Goal: Task Accomplishment & Management: Use online tool/utility

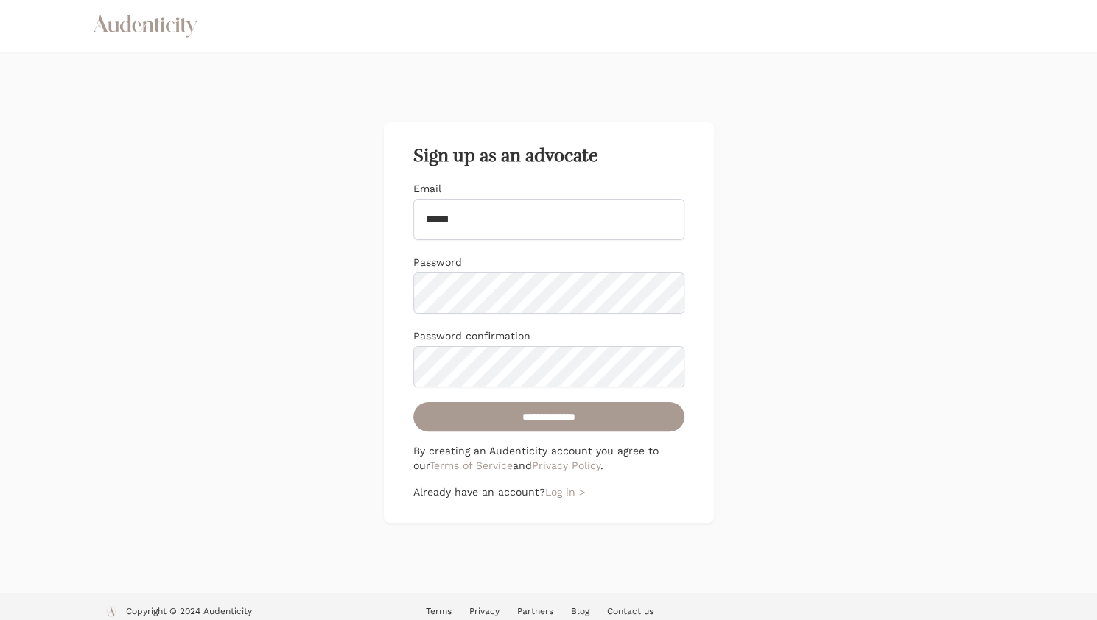
type input "**********"
click at [413, 402] on input "**********" at bounding box center [548, 416] width 271 height 29
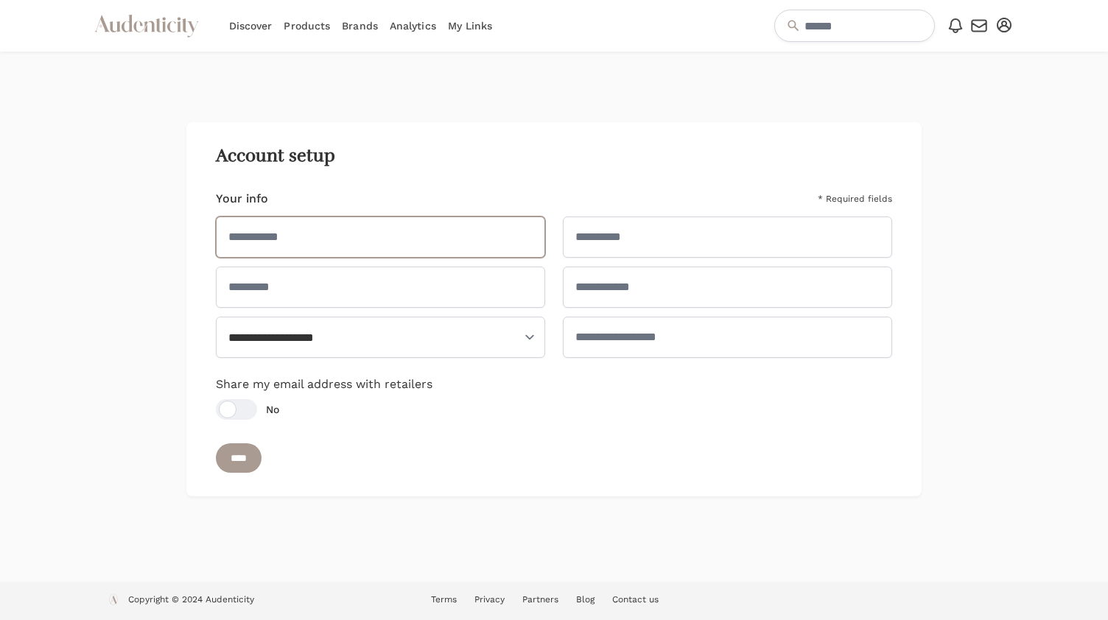
click at [388, 238] on input "text" at bounding box center [380, 237] width 329 height 41
type input "******"
type input "*******"
select select "**"
click at [323, 292] on input "text" at bounding box center [380, 287] width 329 height 41
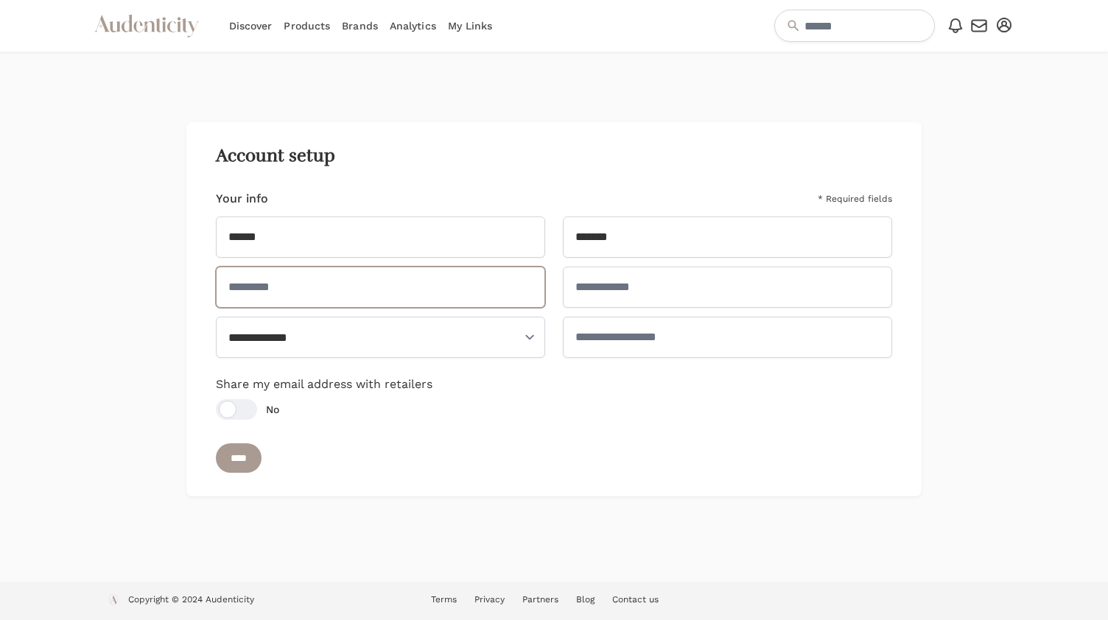
click at [323, 292] on input "text" at bounding box center [380, 287] width 329 height 41
type input "*"
type input "**********"
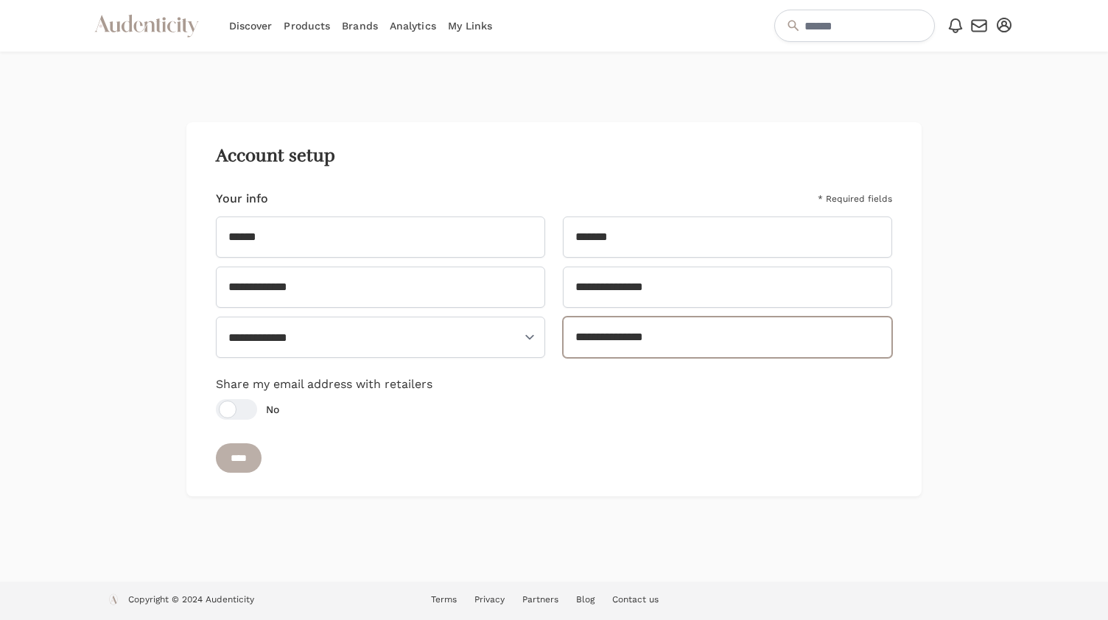
type input "**********"
click at [240, 447] on input "****" at bounding box center [239, 457] width 46 height 29
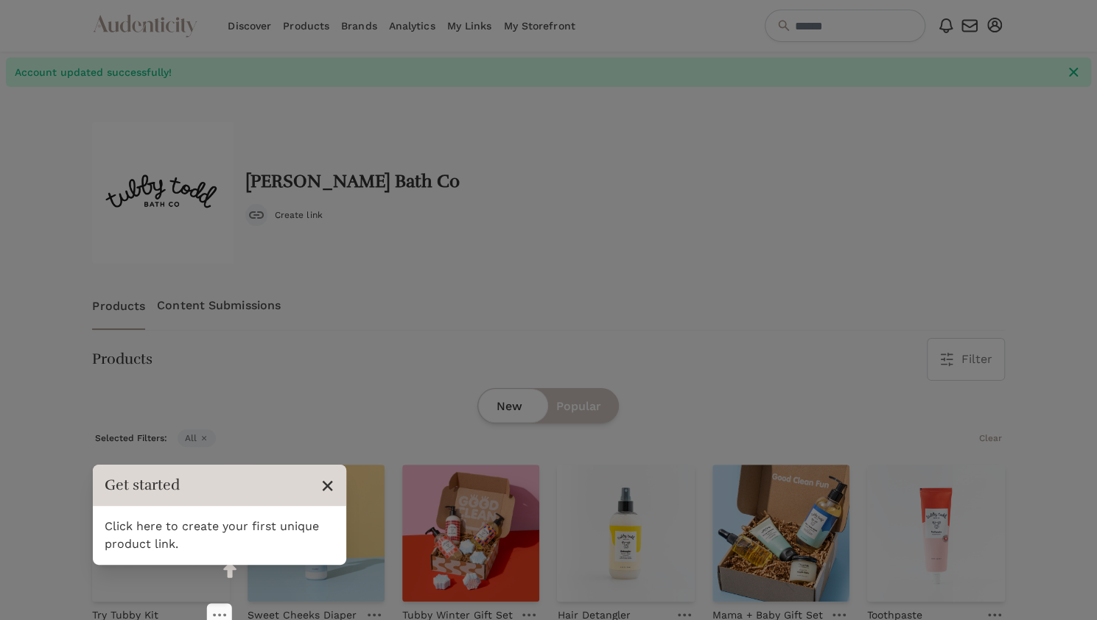
click at [323, 483] on span "×" at bounding box center [327, 485] width 14 height 28
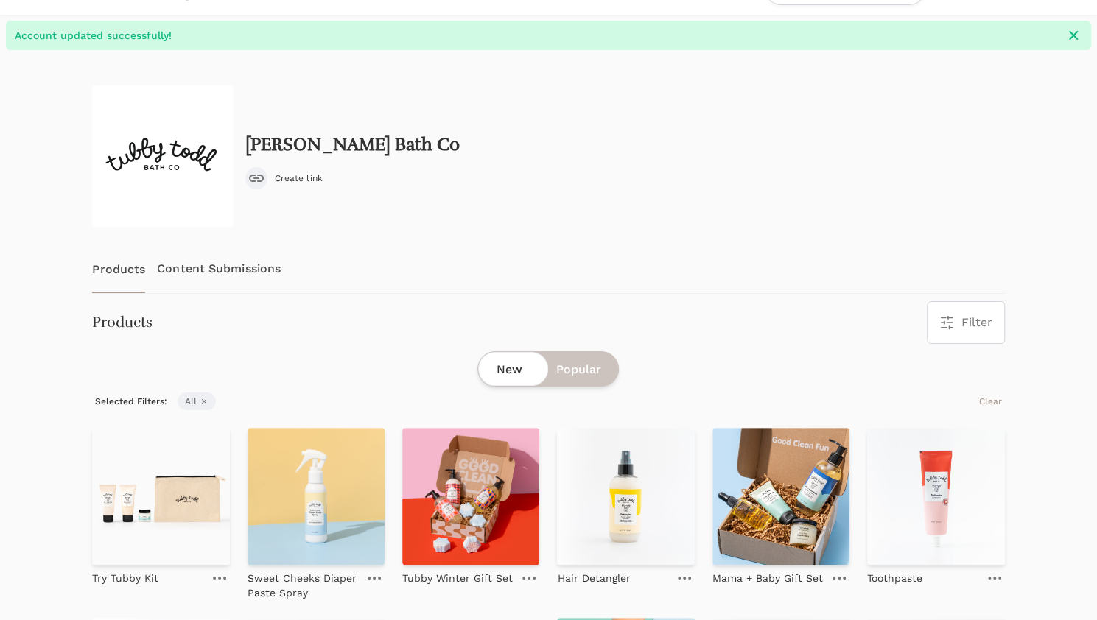
scroll to position [31, 0]
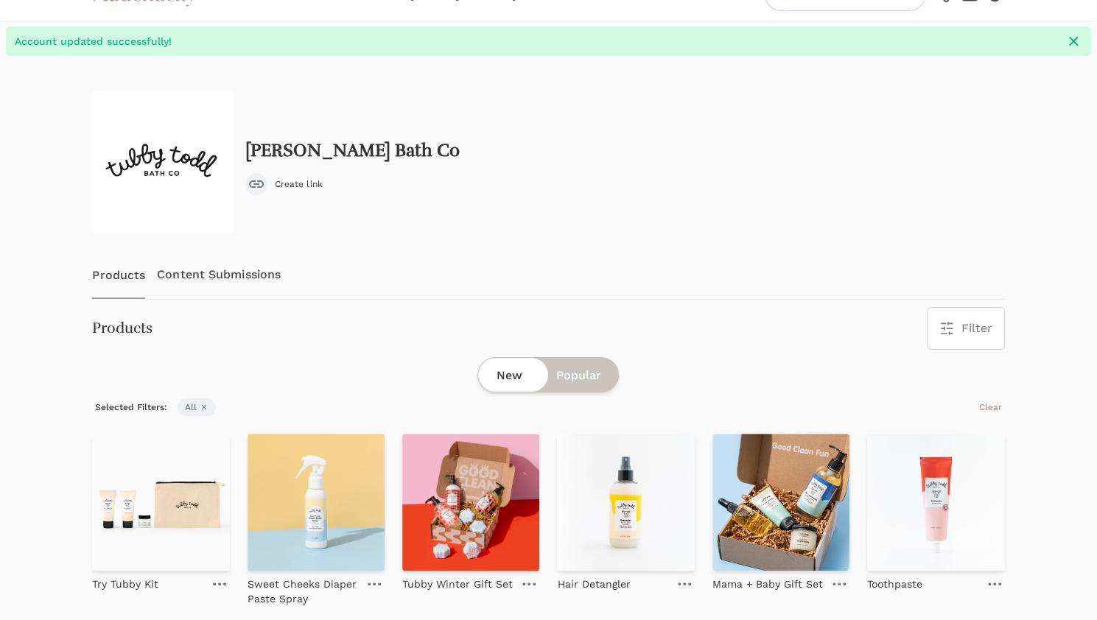
click at [226, 275] on link "Content Submissions" at bounding box center [219, 274] width 124 height 49
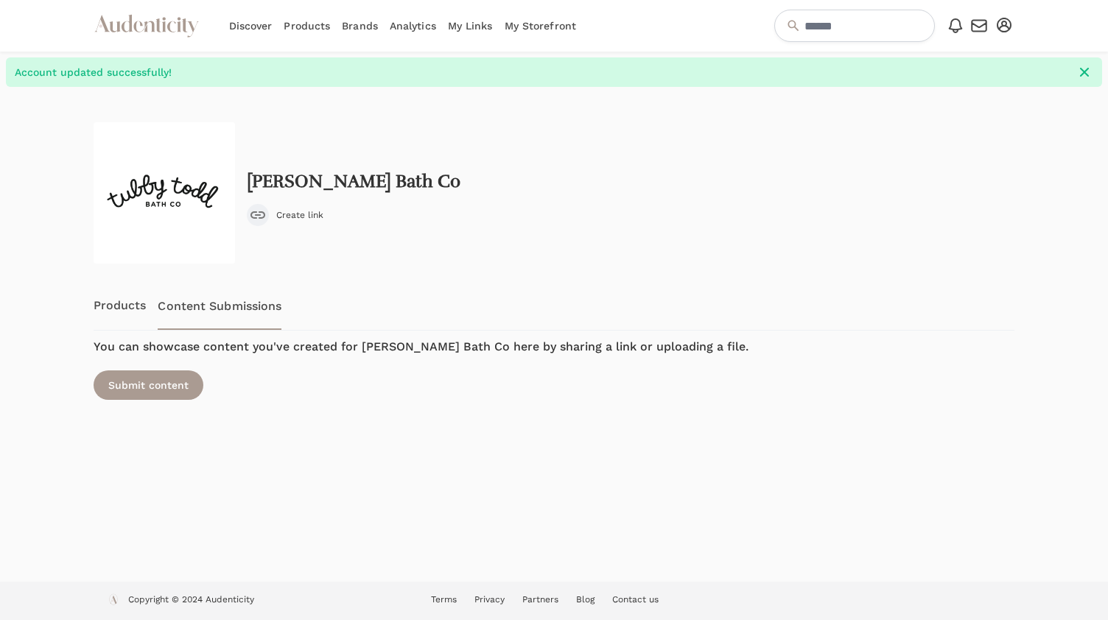
click at [286, 217] on span "Create link" at bounding box center [299, 215] width 47 height 12
click at [479, 215] on input "**********" at bounding box center [512, 215] width 189 height 25
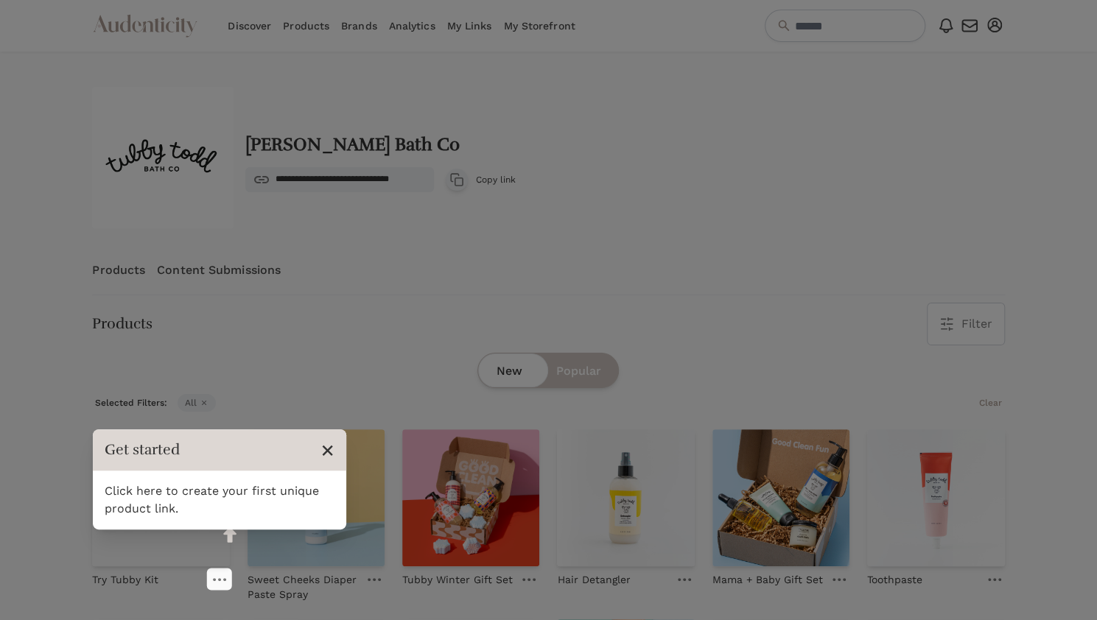
click at [326, 451] on span "×" at bounding box center [327, 450] width 14 height 28
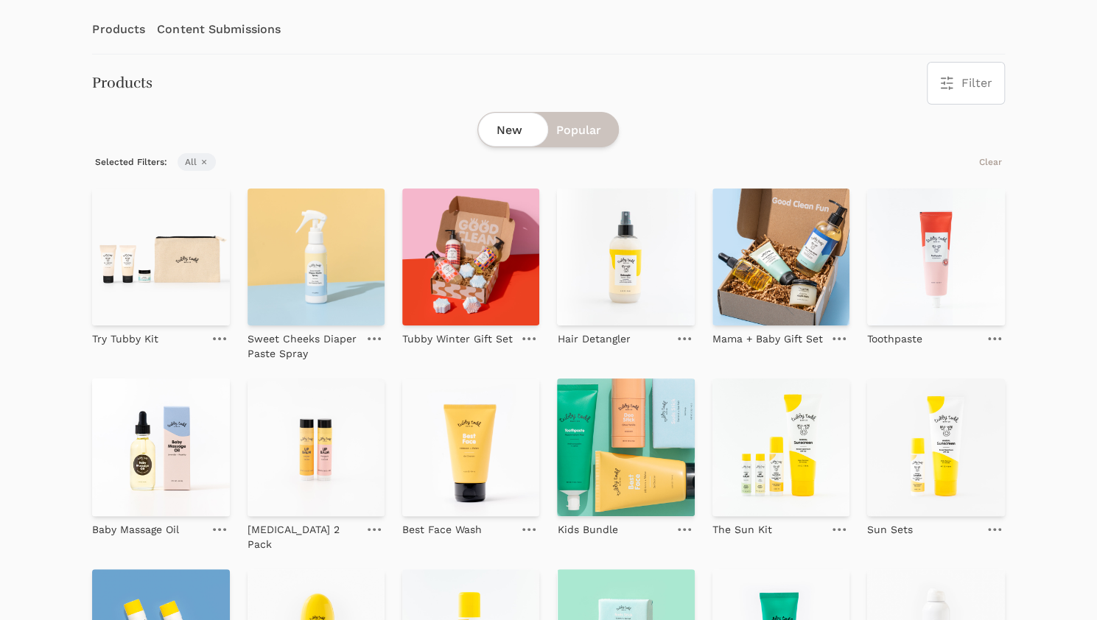
scroll to position [242, 0]
click at [223, 340] on link at bounding box center [219, 338] width 21 height 18
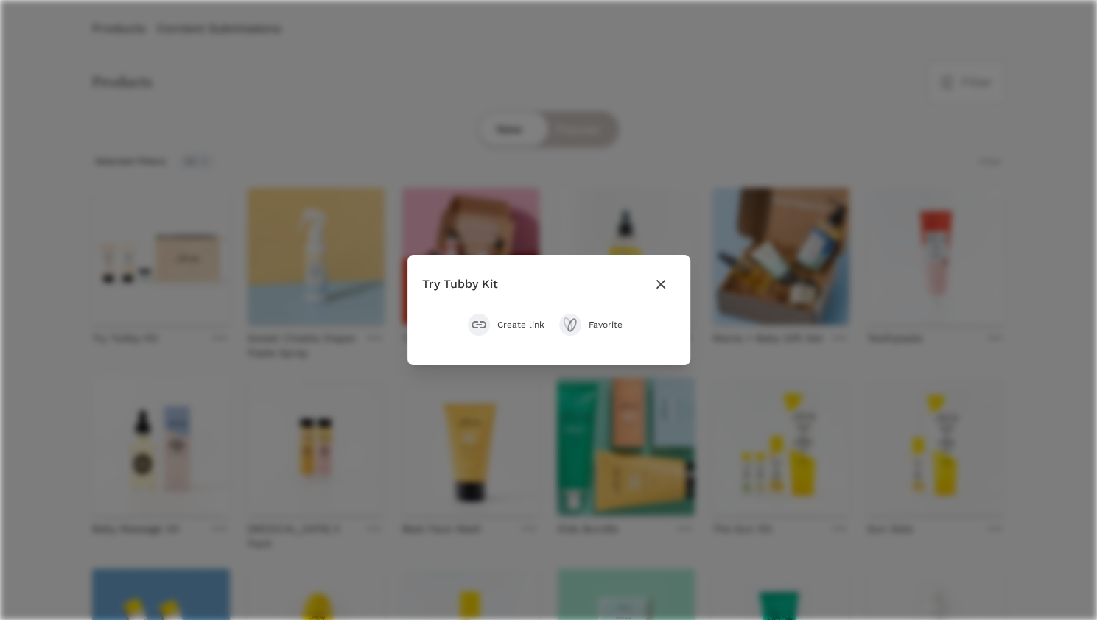
click at [660, 284] on icon "button" at bounding box center [659, 284] width 9 height 9
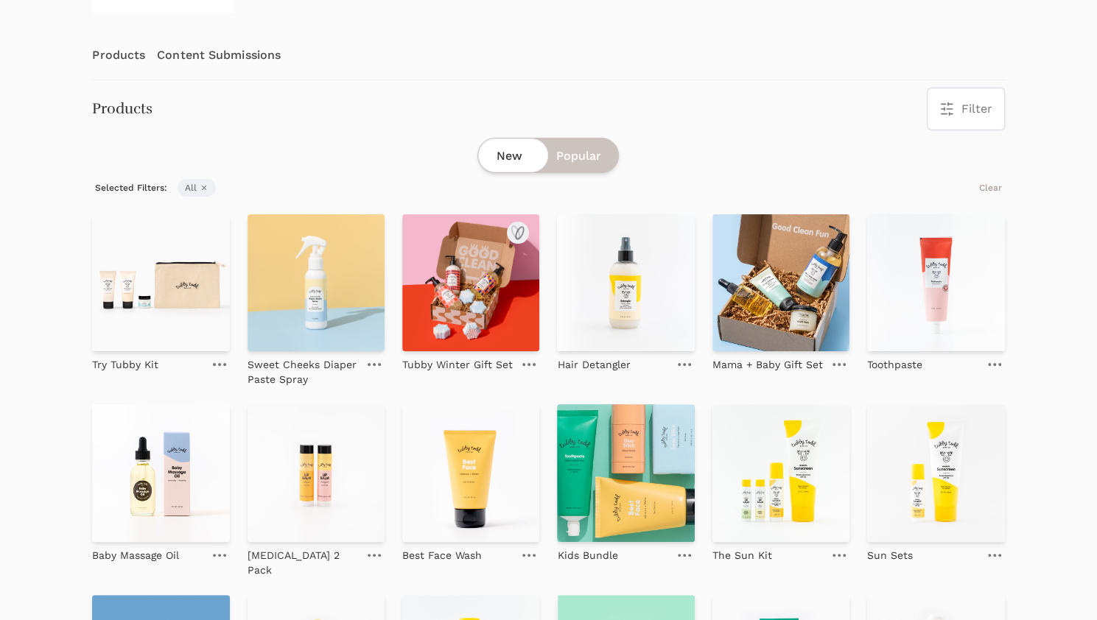
scroll to position [0, 0]
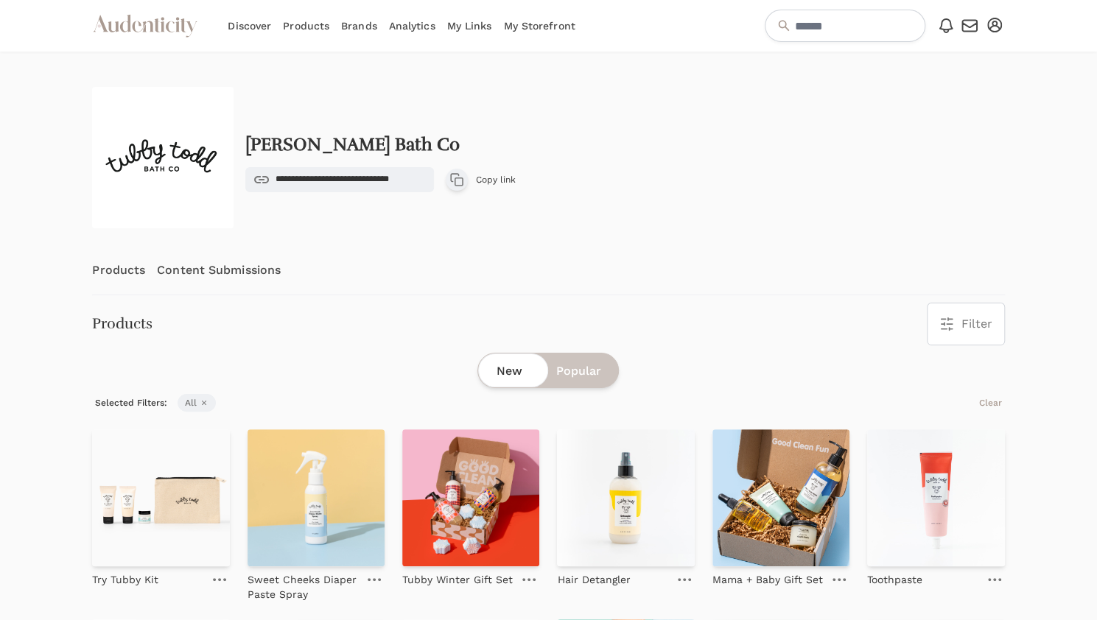
click at [137, 272] on link "Products" at bounding box center [118, 270] width 53 height 49
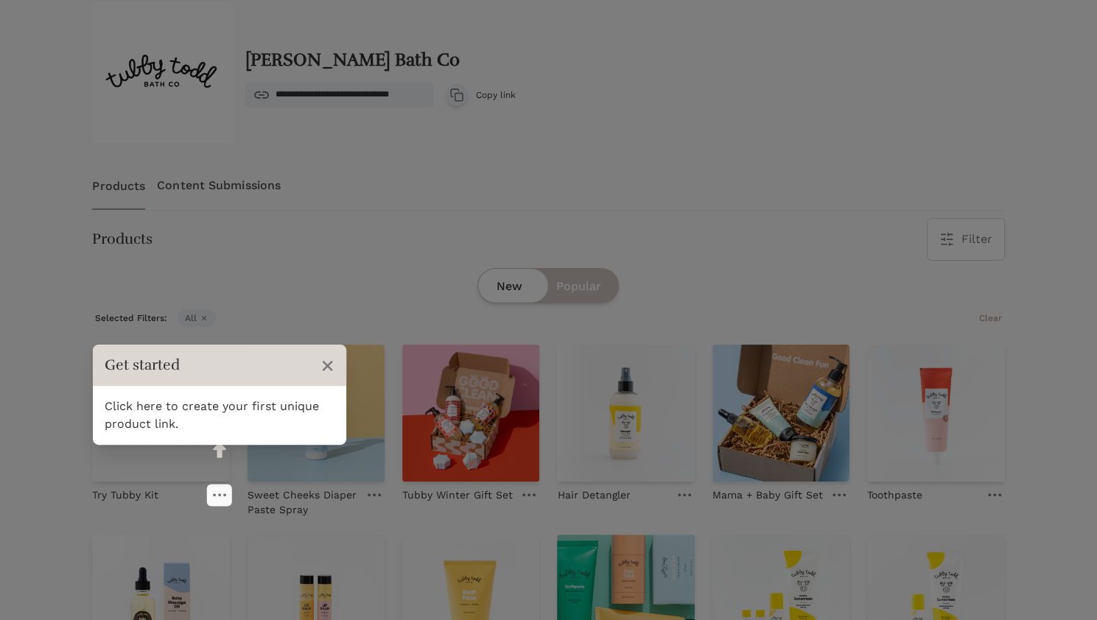
scroll to position [85, 0]
click at [326, 365] on span "×" at bounding box center [327, 365] width 14 height 28
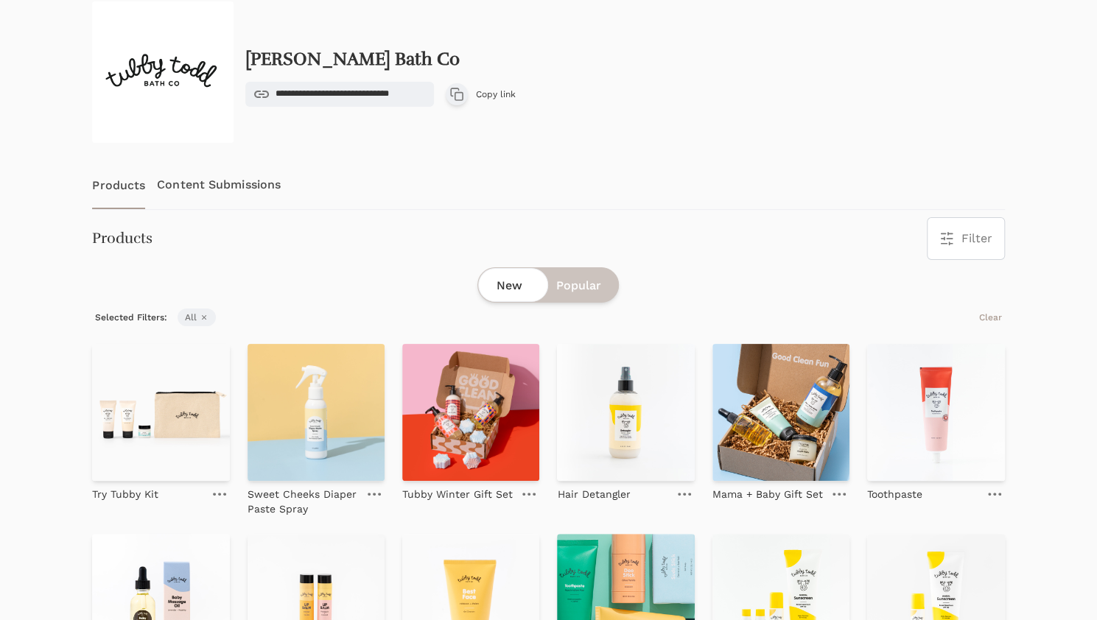
scroll to position [0, 0]
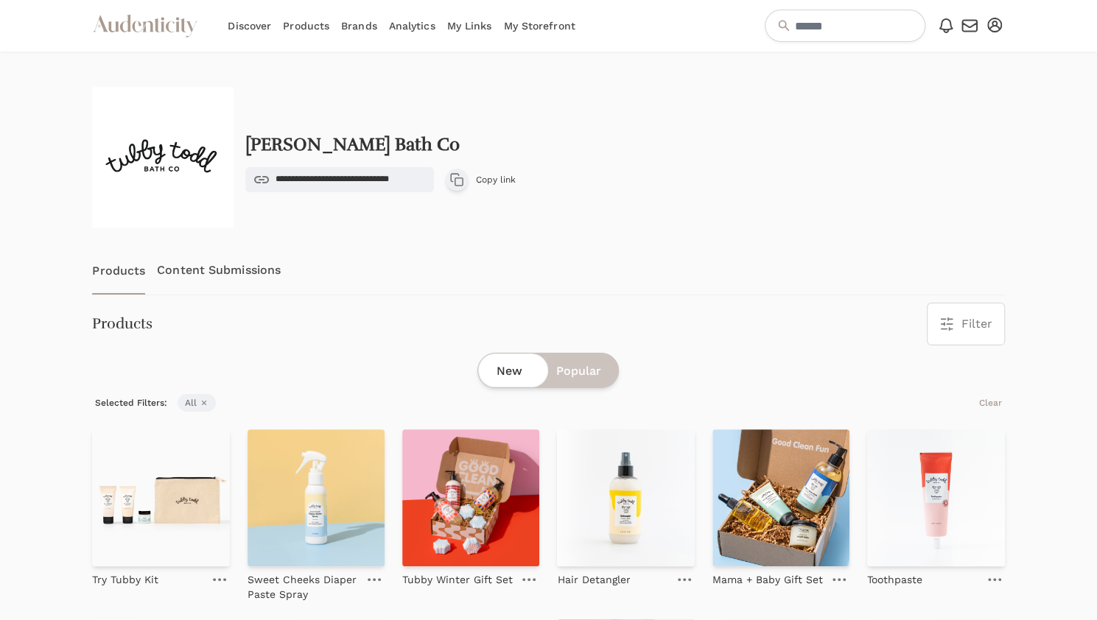
click at [248, 23] on link "Discover" at bounding box center [249, 26] width 43 height 52
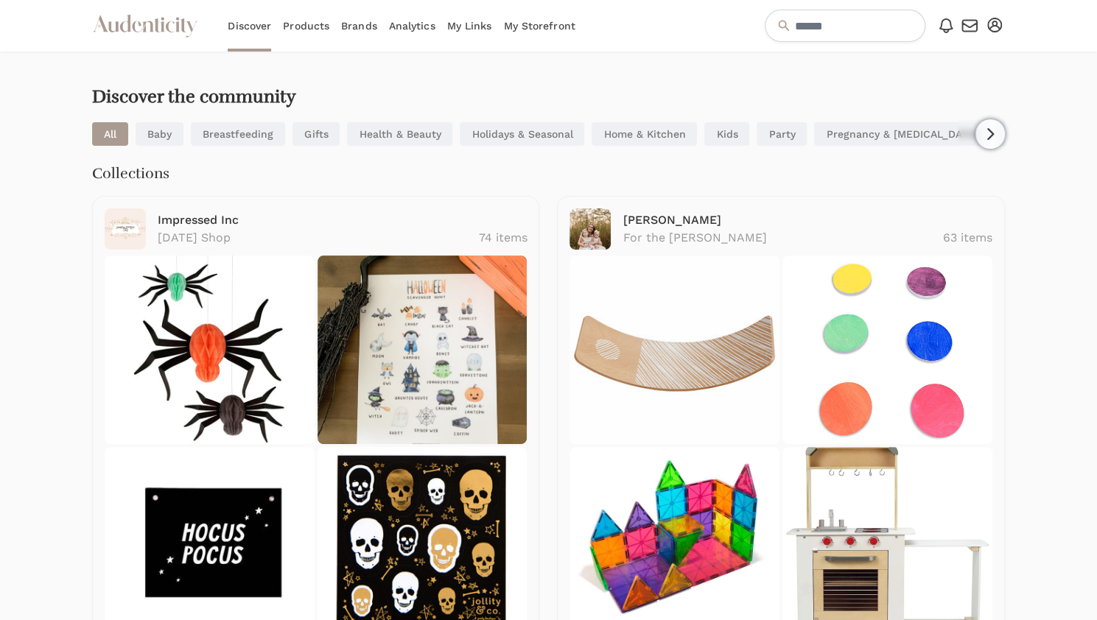
click at [308, 27] on link "Products" at bounding box center [306, 26] width 46 height 52
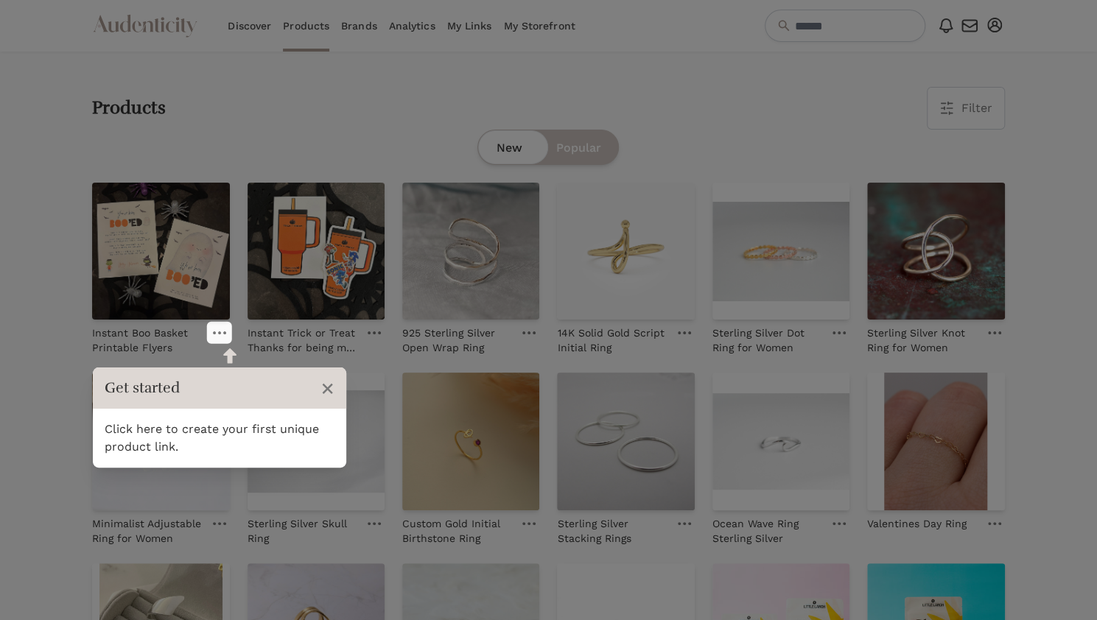
click at [368, 27] on link "Brands" at bounding box center [359, 26] width 36 height 52
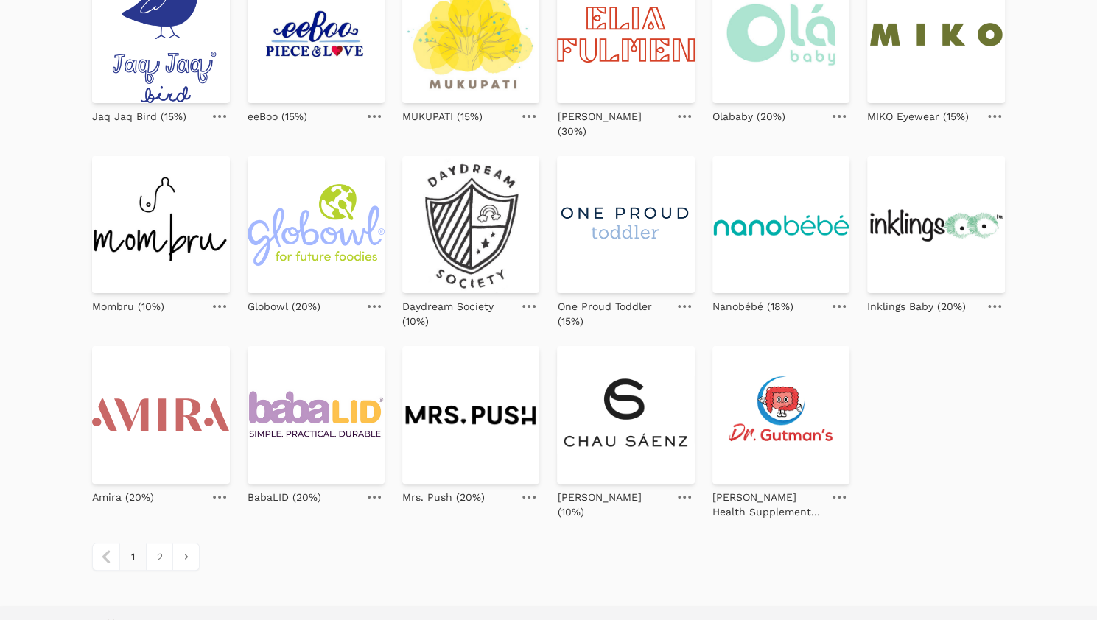
scroll to position [563, 0]
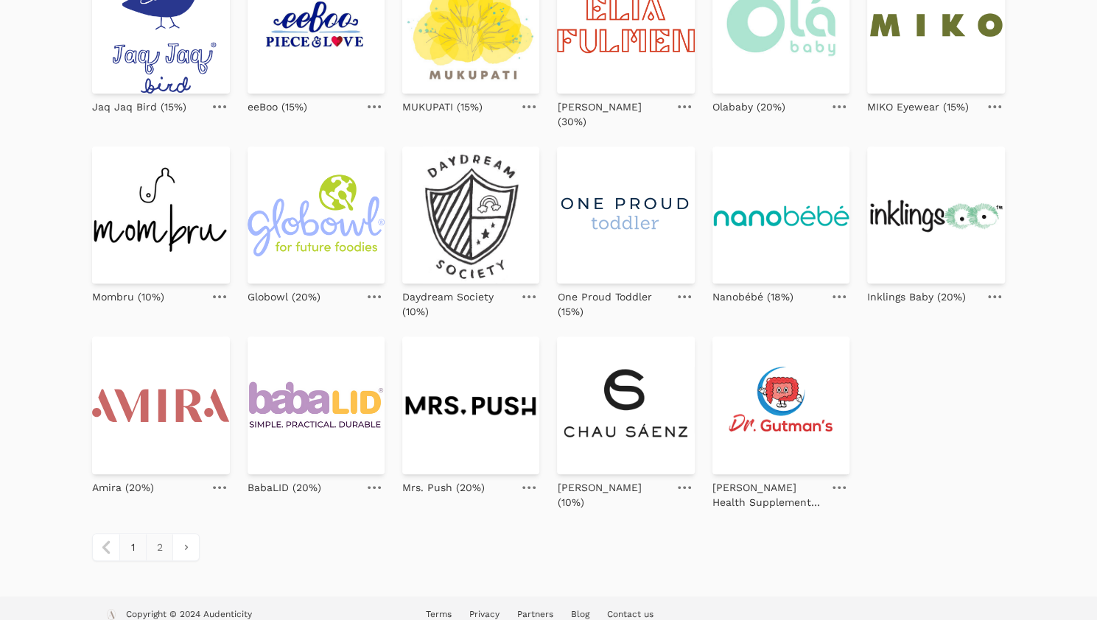
click at [157, 534] on link "2" at bounding box center [159, 547] width 27 height 27
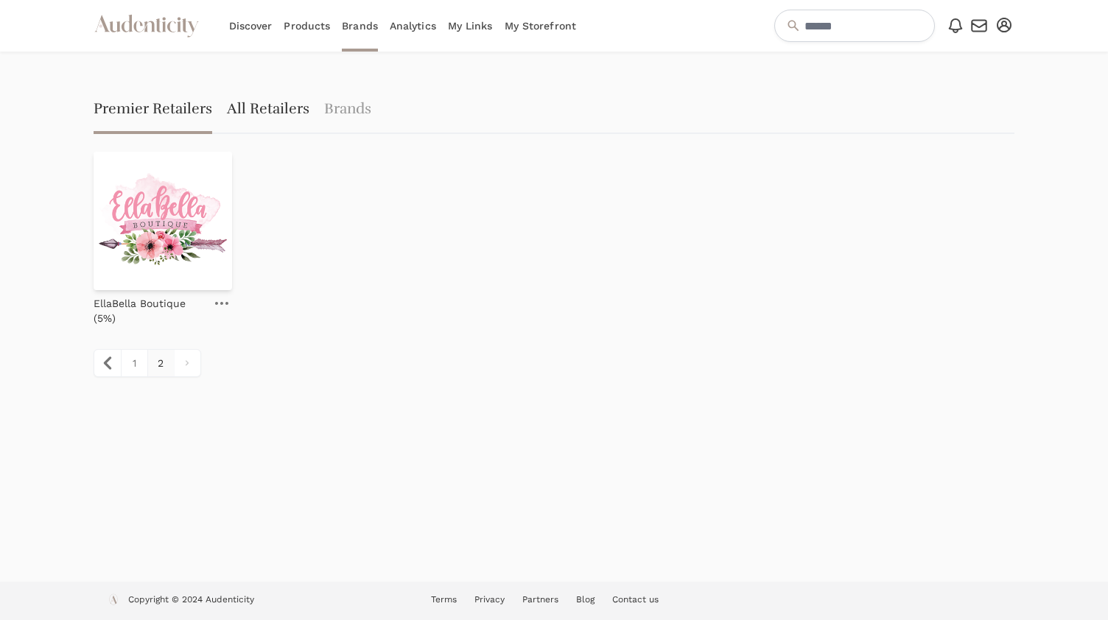
click at [258, 108] on link "All Retailers" at bounding box center [268, 110] width 82 height 47
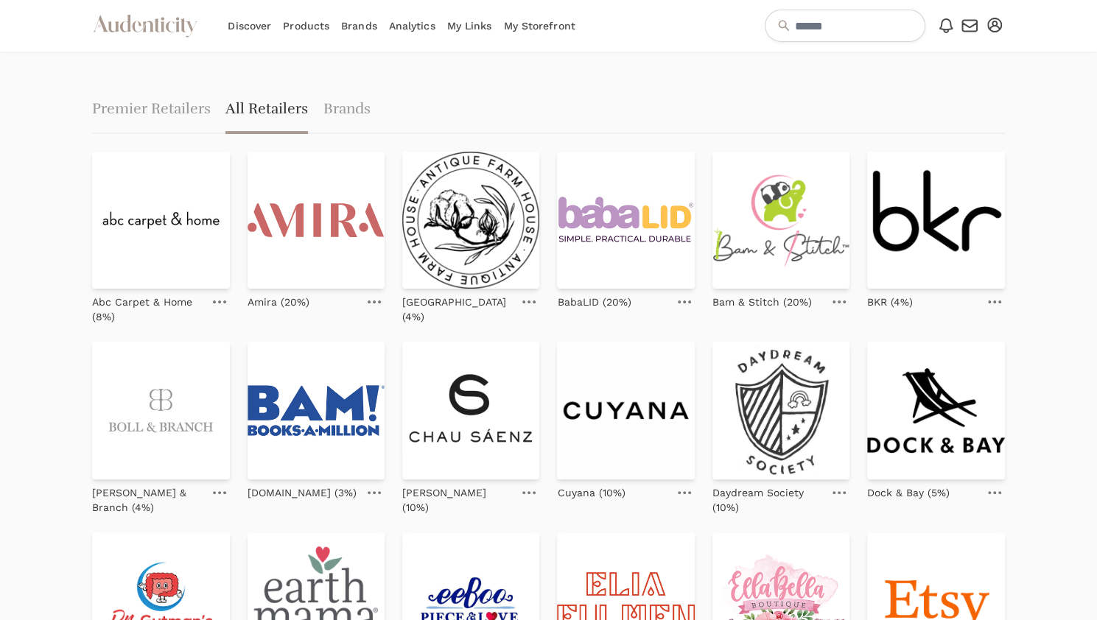
click at [416, 21] on link "Analytics" at bounding box center [412, 26] width 46 height 52
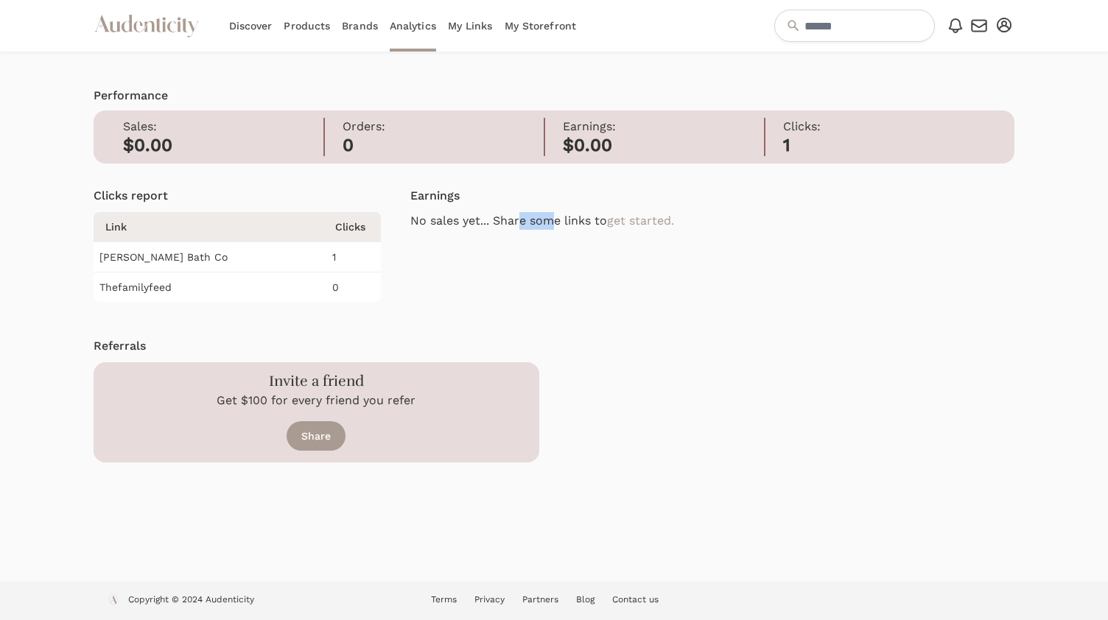
drag, startPoint x: 518, startPoint y: 222, endPoint x: 553, endPoint y: 222, distance: 34.6
click at [553, 222] on p "No sales yet... Share some links to get started." at bounding box center [712, 221] width 604 height 18
click at [470, 26] on link "My Links" at bounding box center [470, 26] width 45 height 52
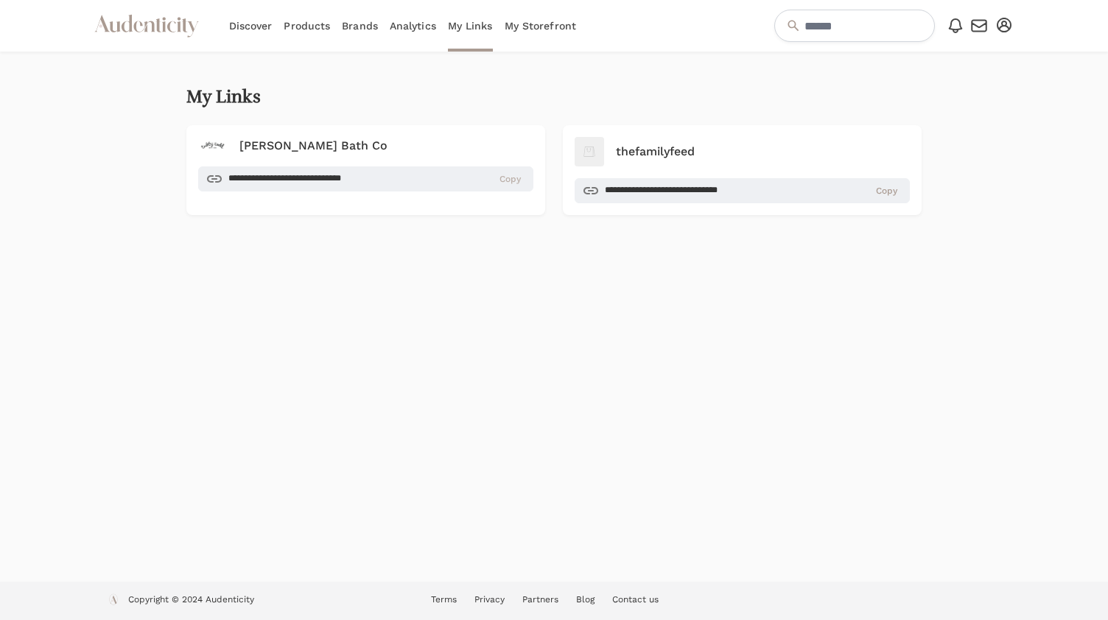
click at [511, 180] on span "Copy" at bounding box center [509, 179] width 21 height 12
click at [522, 27] on link "My Storefront" at bounding box center [539, 26] width 71 height 52
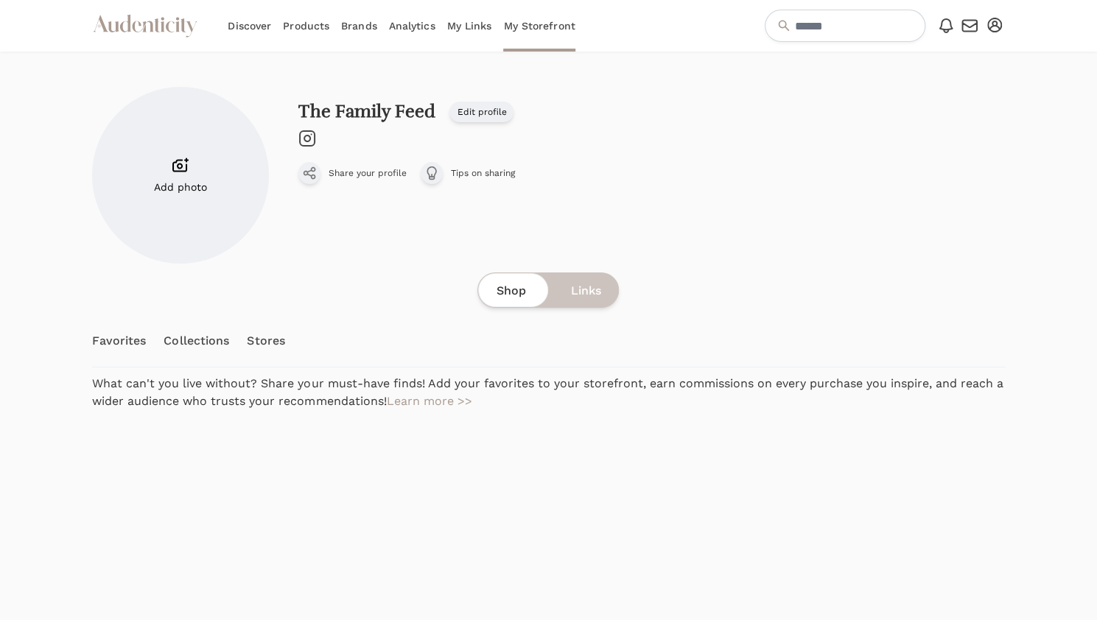
click at [580, 289] on span "Links" at bounding box center [585, 291] width 30 height 18
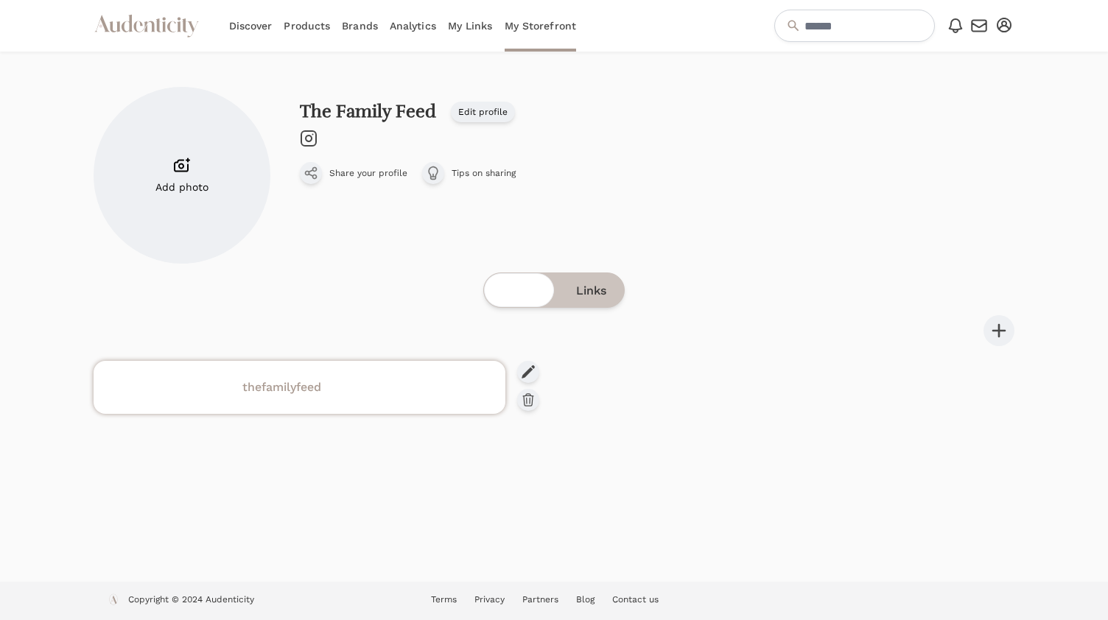
click at [278, 388] on h4 "thefamilyfeed" at bounding box center [299, 388] width 394 height 18
click at [598, 291] on span "Links" at bounding box center [591, 291] width 30 height 18
click at [587, 294] on span "Links" at bounding box center [591, 291] width 30 height 18
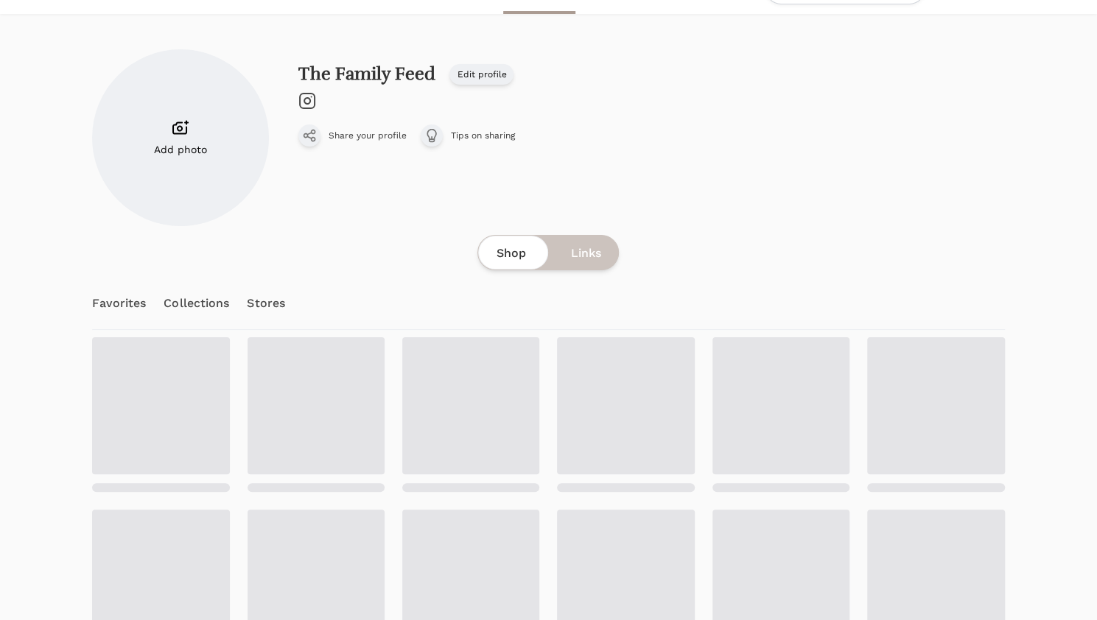
scroll to position [7, 0]
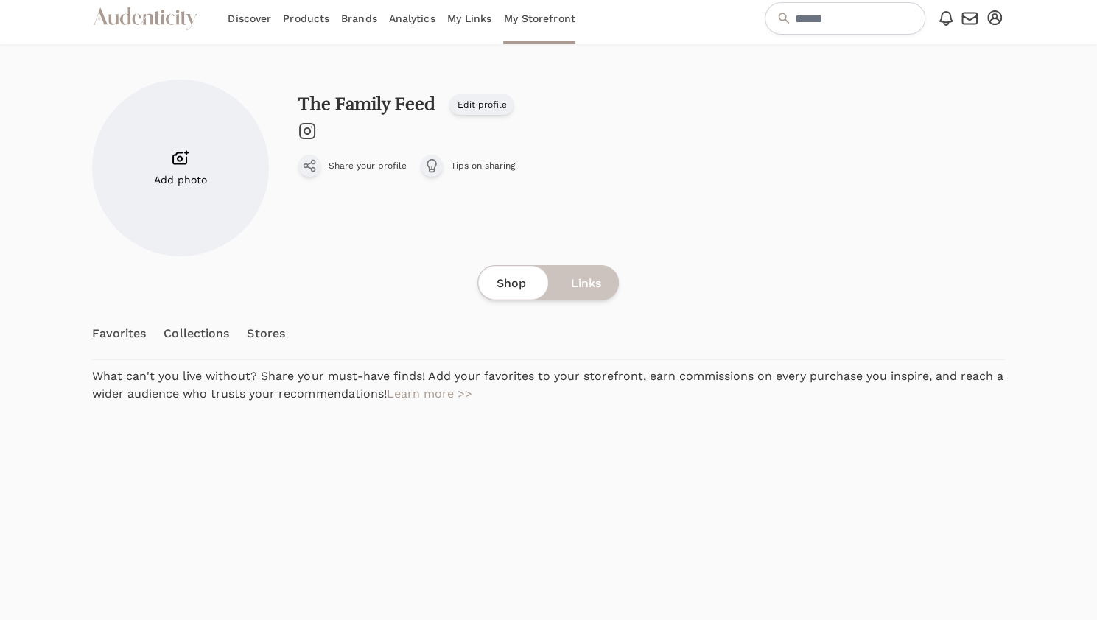
click at [468, 20] on link "My Links" at bounding box center [469, 19] width 45 height 52
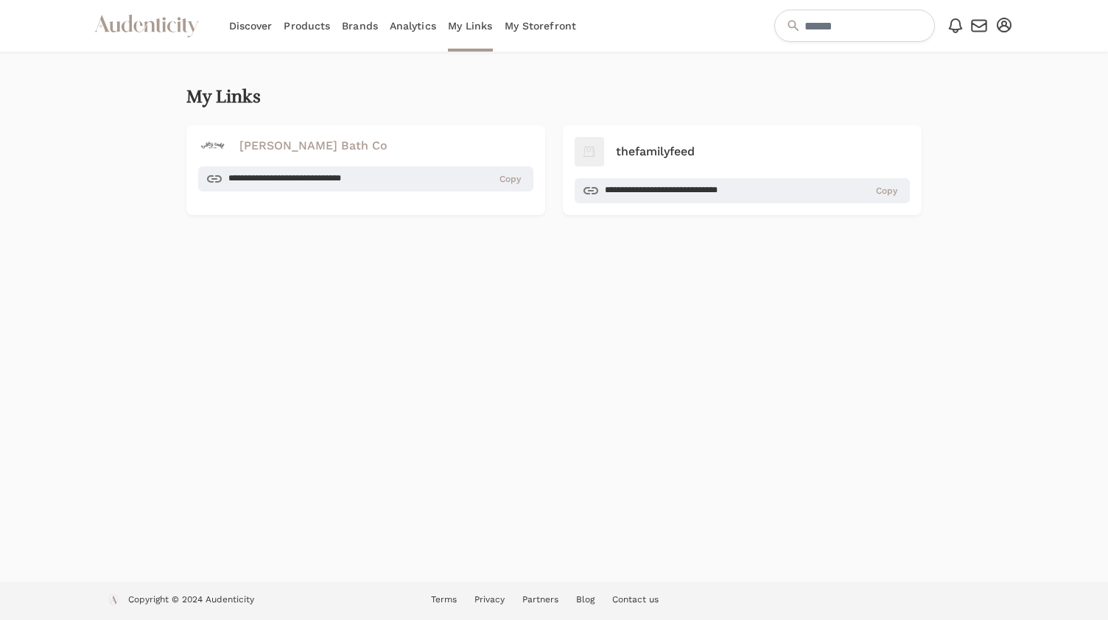
click at [307, 141] on h4 "[PERSON_NAME] Bath Co" at bounding box center [313, 146] width 148 height 18
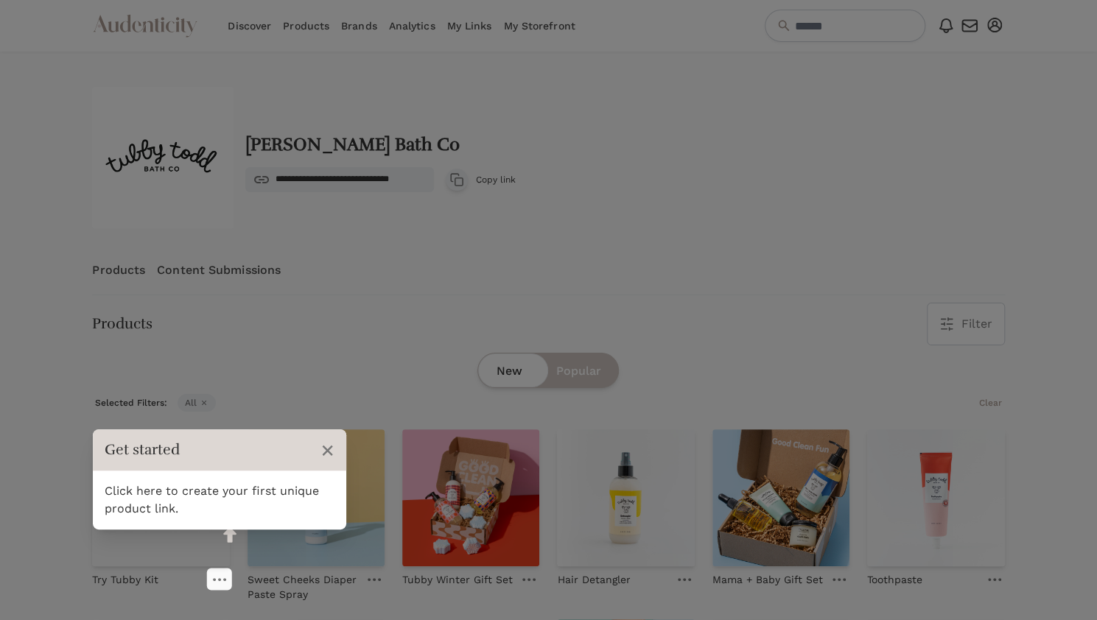
click at [220, 586] on link at bounding box center [219, 580] width 21 height 18
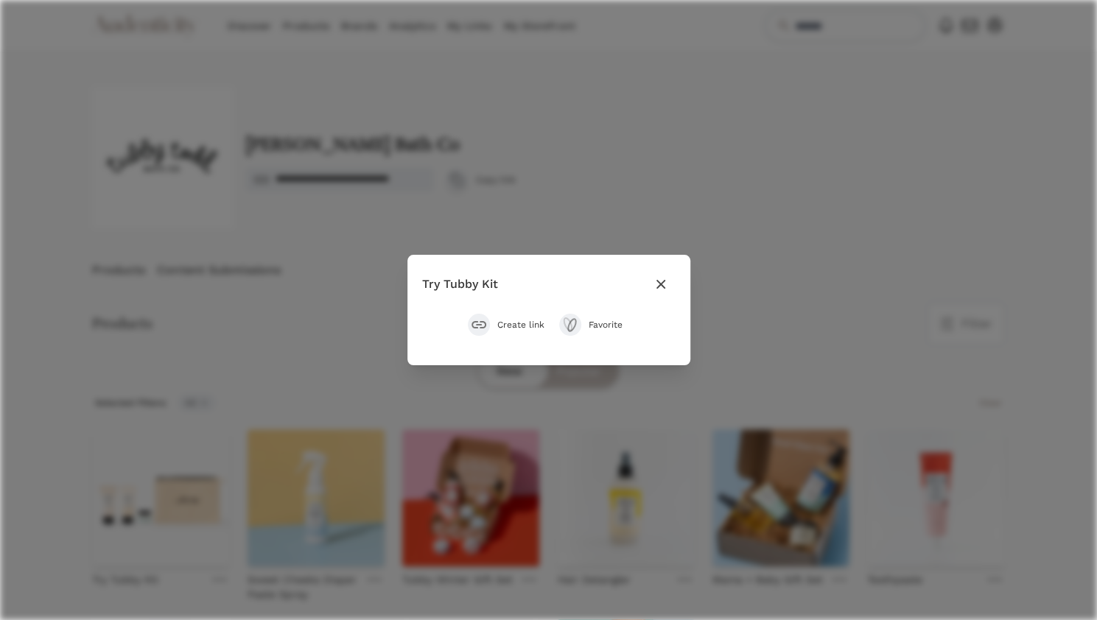
click at [517, 316] on button "Create link" at bounding box center [506, 325] width 77 height 22
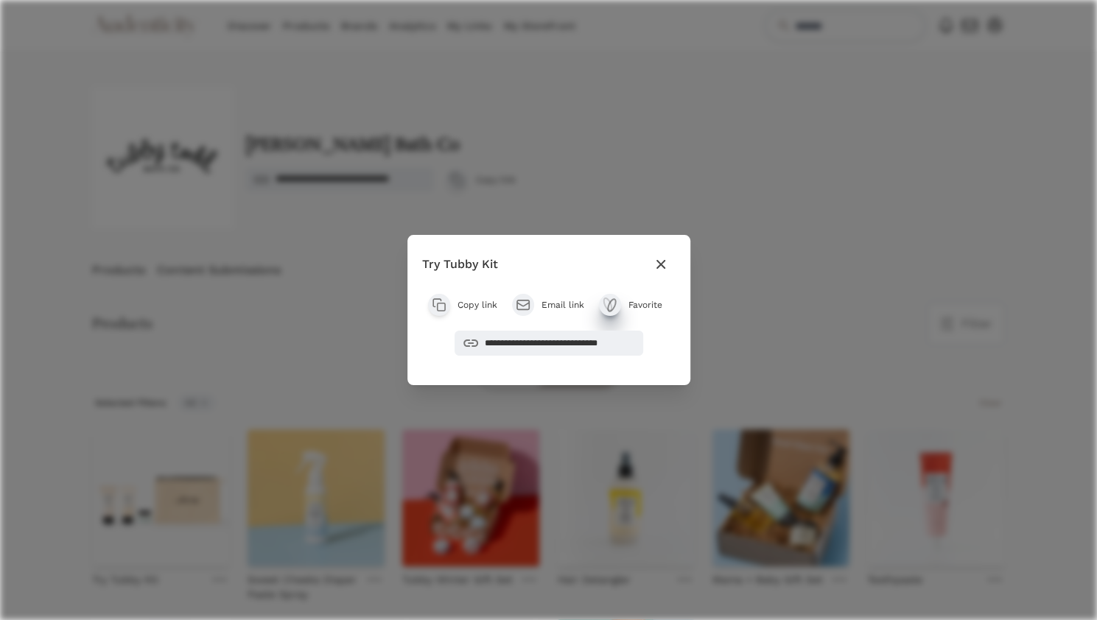
scroll to position [77, 0]
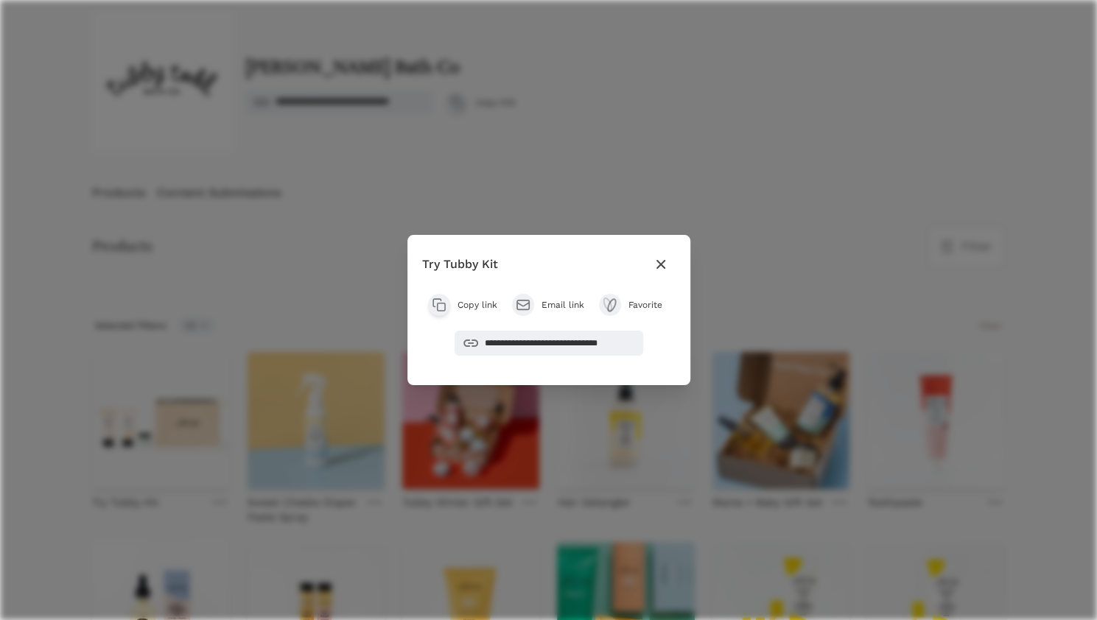
click at [661, 261] on icon "button" at bounding box center [661, 265] width 18 height 18
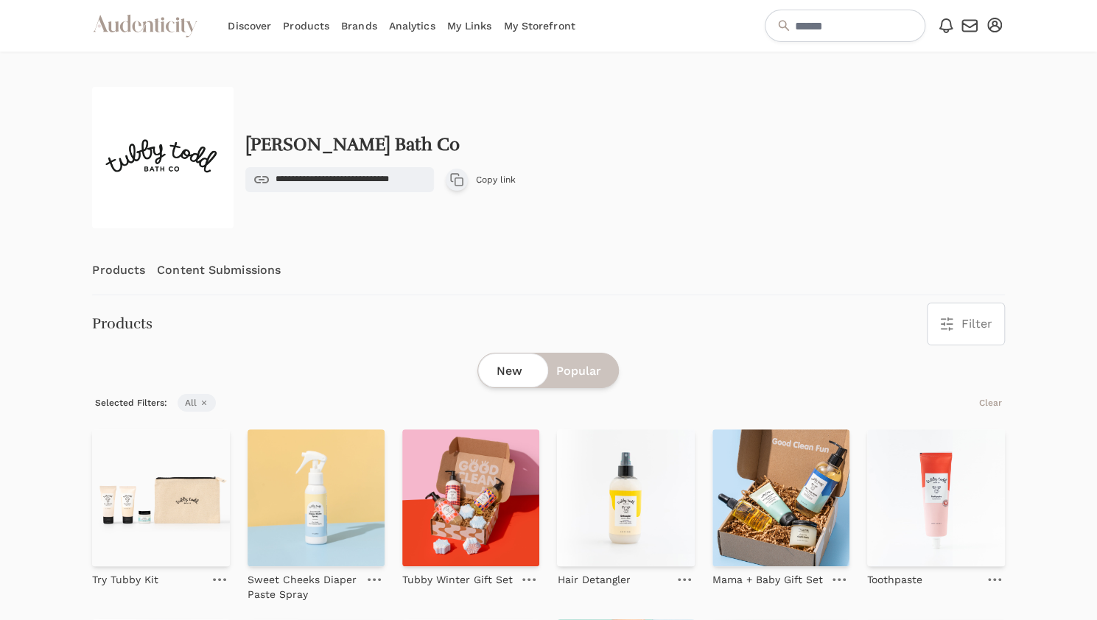
scroll to position [293, 0]
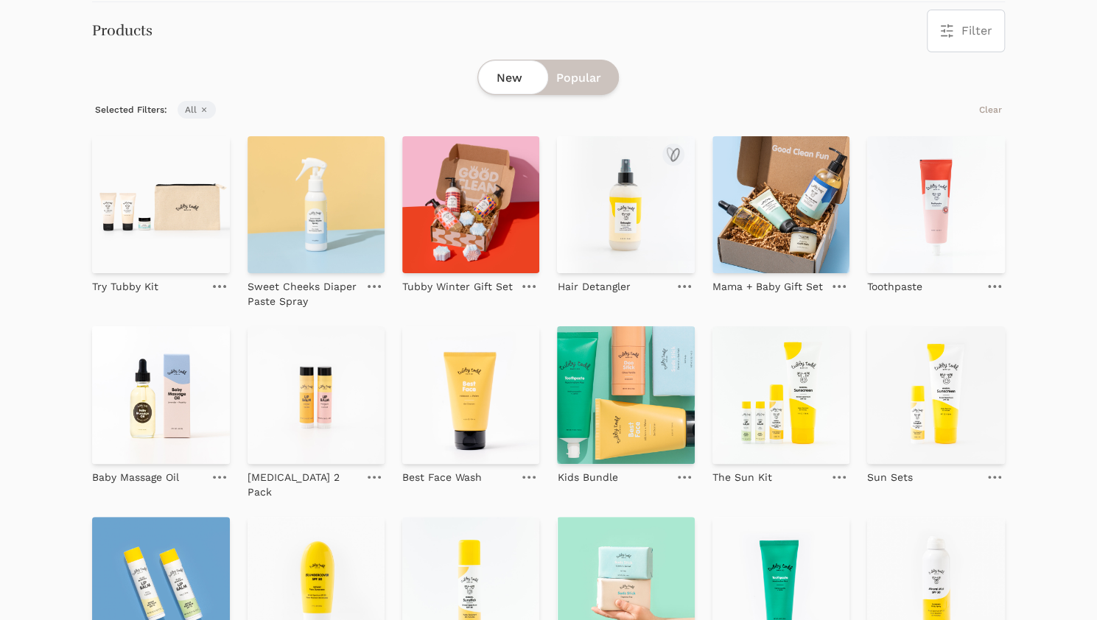
click at [625, 223] on img at bounding box center [625, 204] width 137 height 137
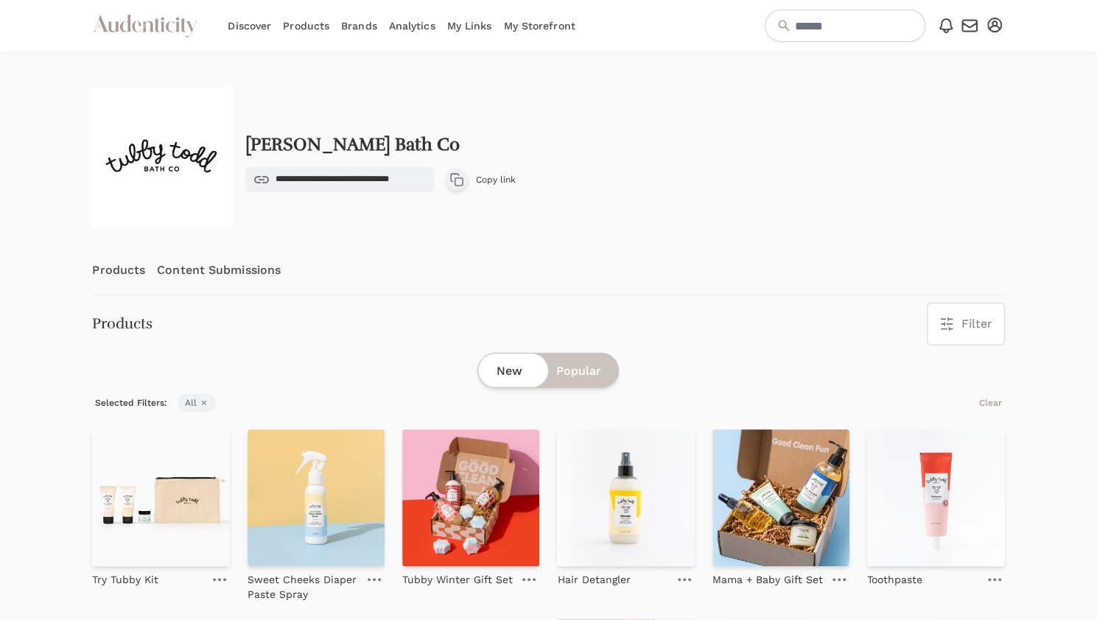
click at [414, 23] on link "Analytics" at bounding box center [412, 26] width 46 height 52
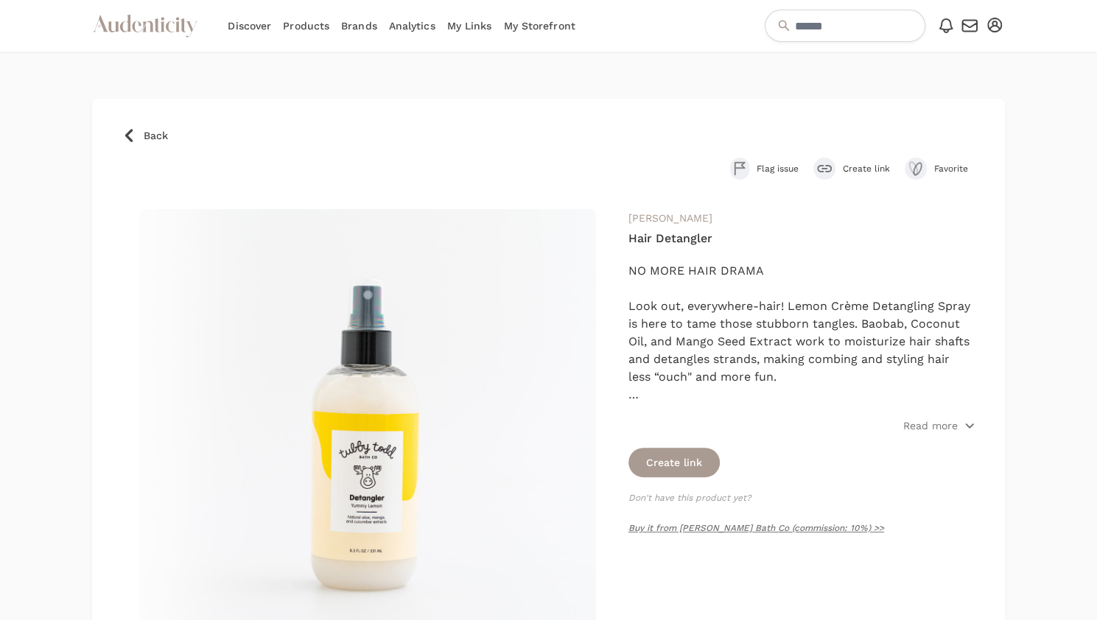
click at [465, 26] on link "My Links" at bounding box center [469, 26] width 45 height 52
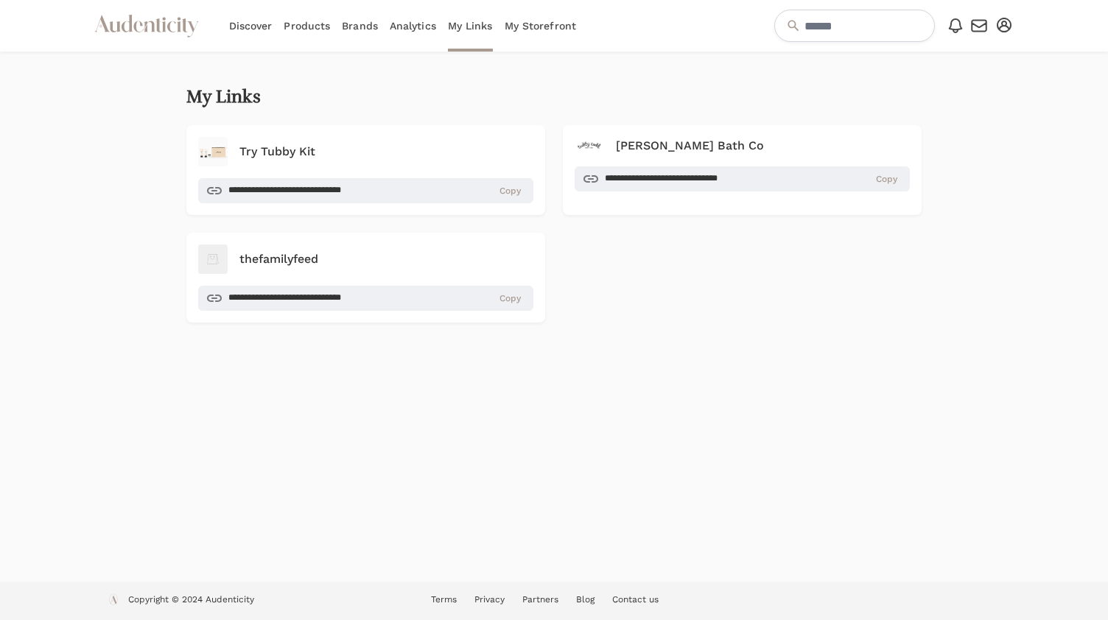
click at [549, 32] on link "My Storefront" at bounding box center [539, 26] width 71 height 52
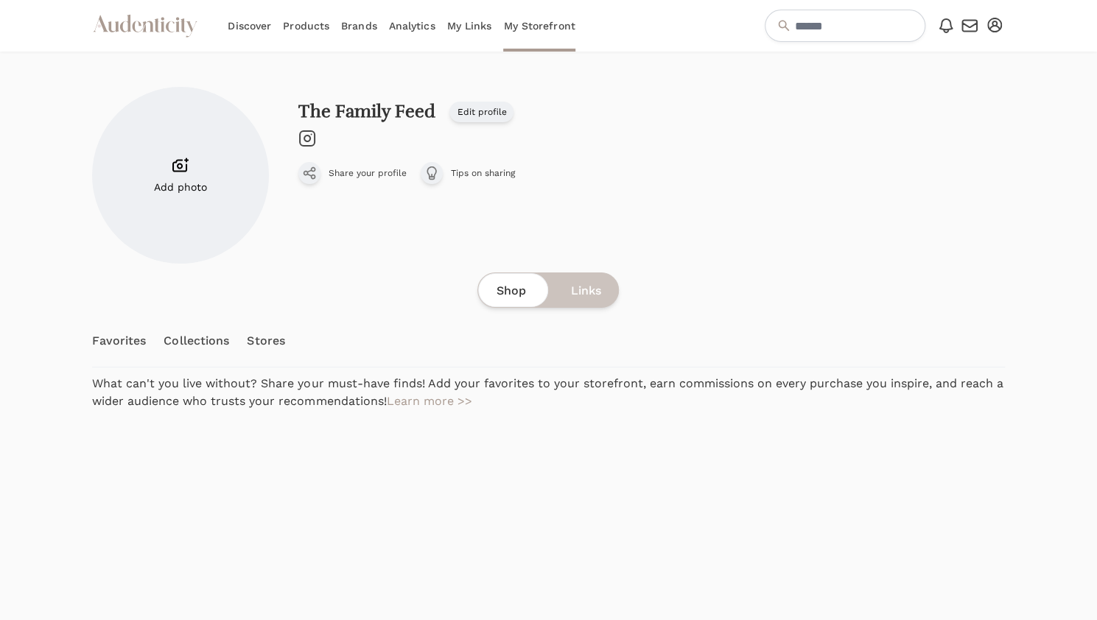
click at [578, 292] on span "Links" at bounding box center [585, 291] width 30 height 18
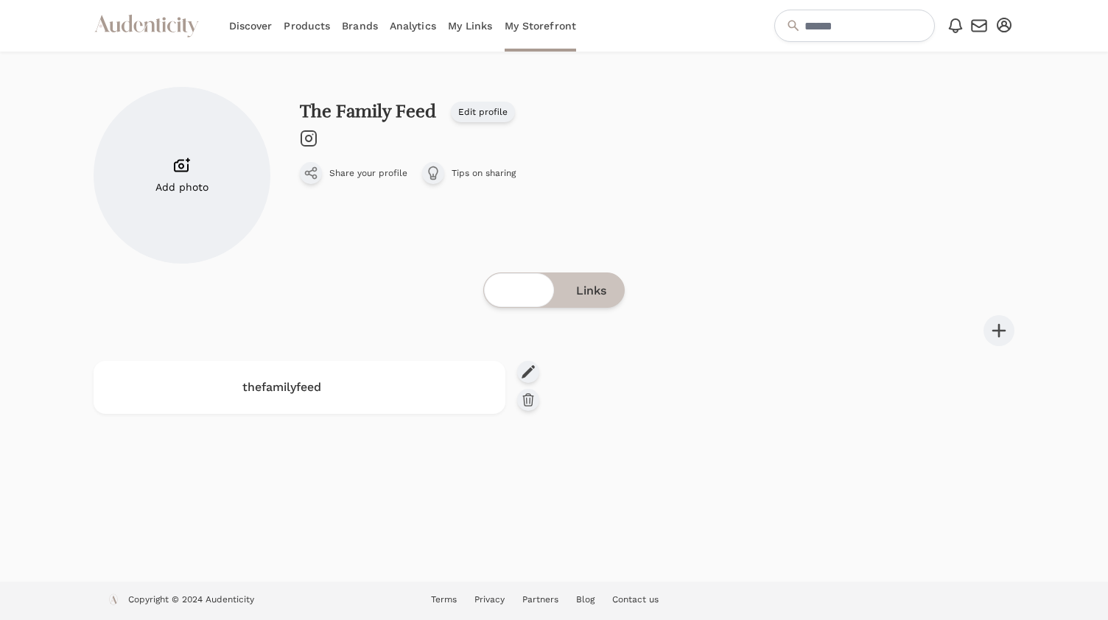
click at [465, 29] on link "My Links" at bounding box center [470, 26] width 45 height 52
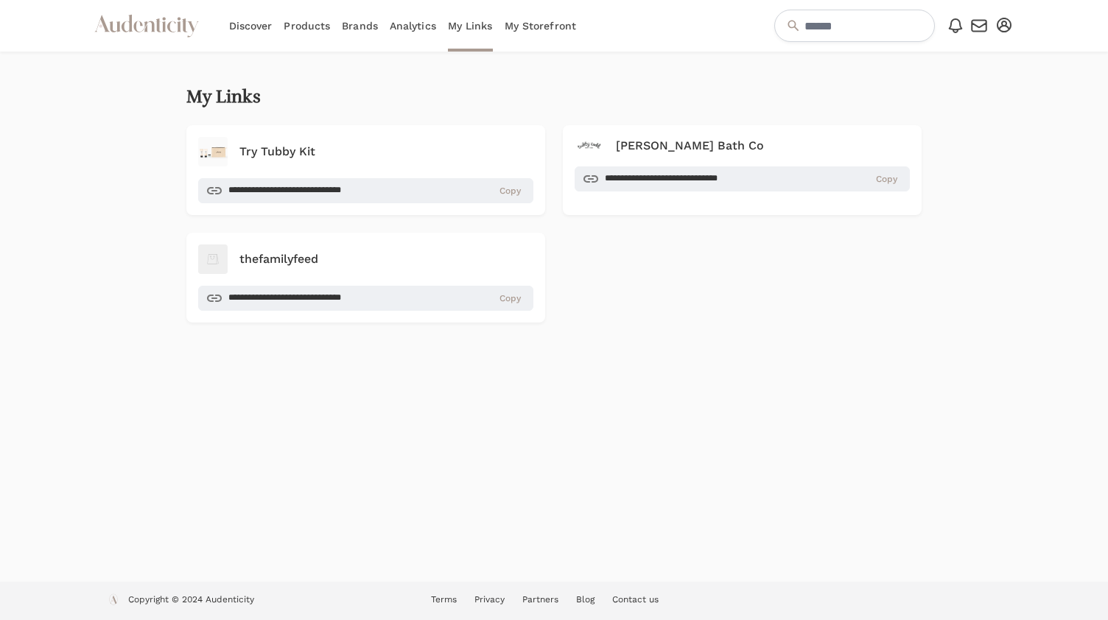
click at [405, 28] on link "Analytics" at bounding box center [413, 26] width 46 height 52
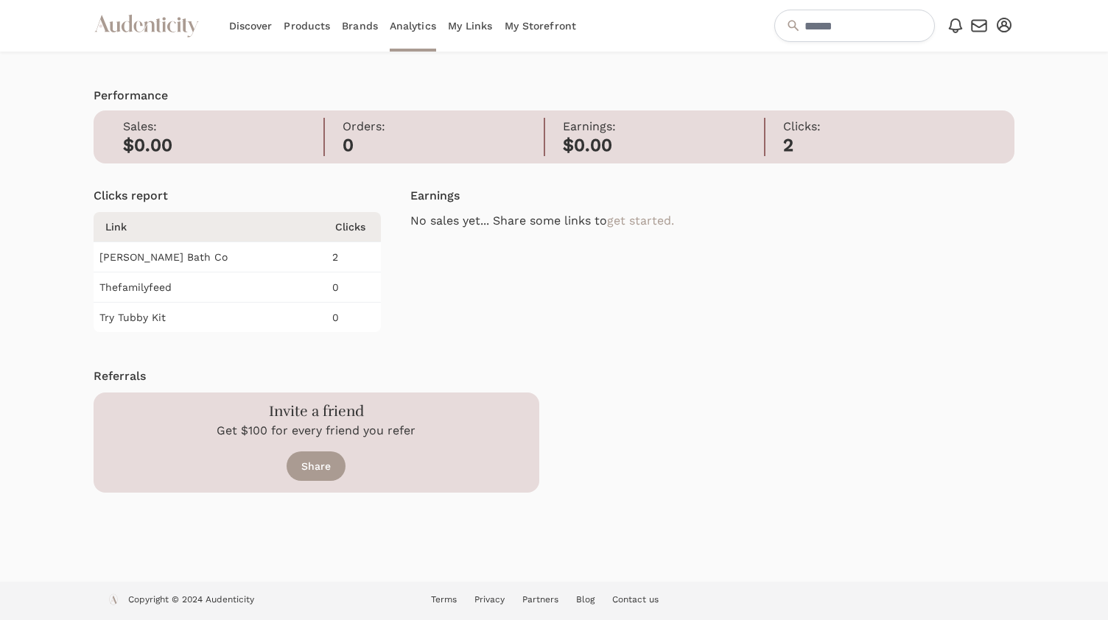
click at [359, 24] on link "Brands" at bounding box center [360, 26] width 36 height 52
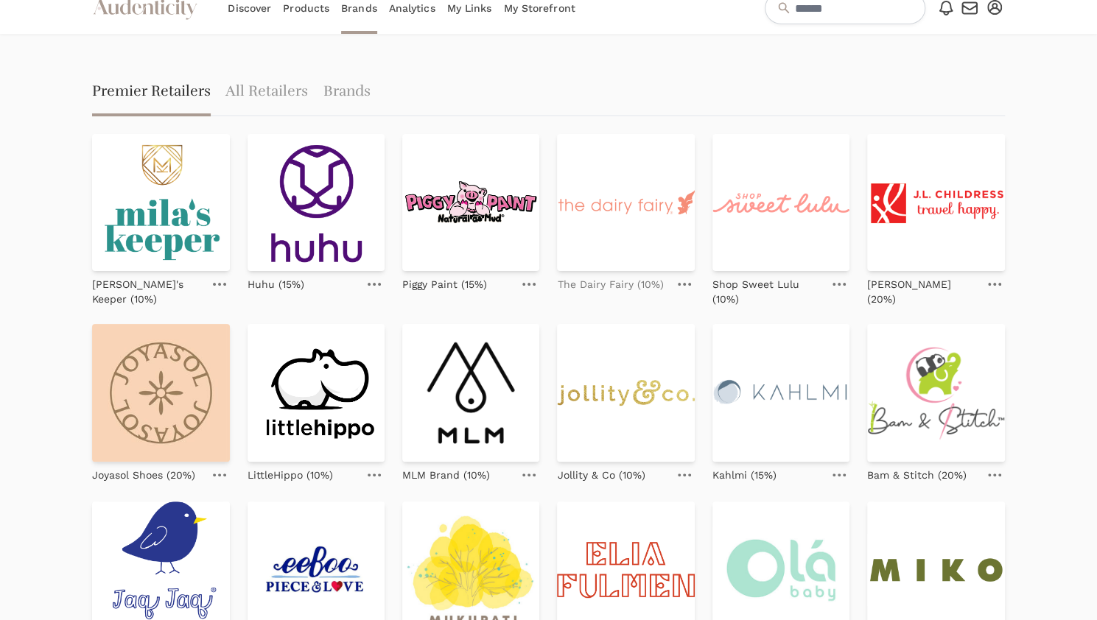
scroll to position [20, 0]
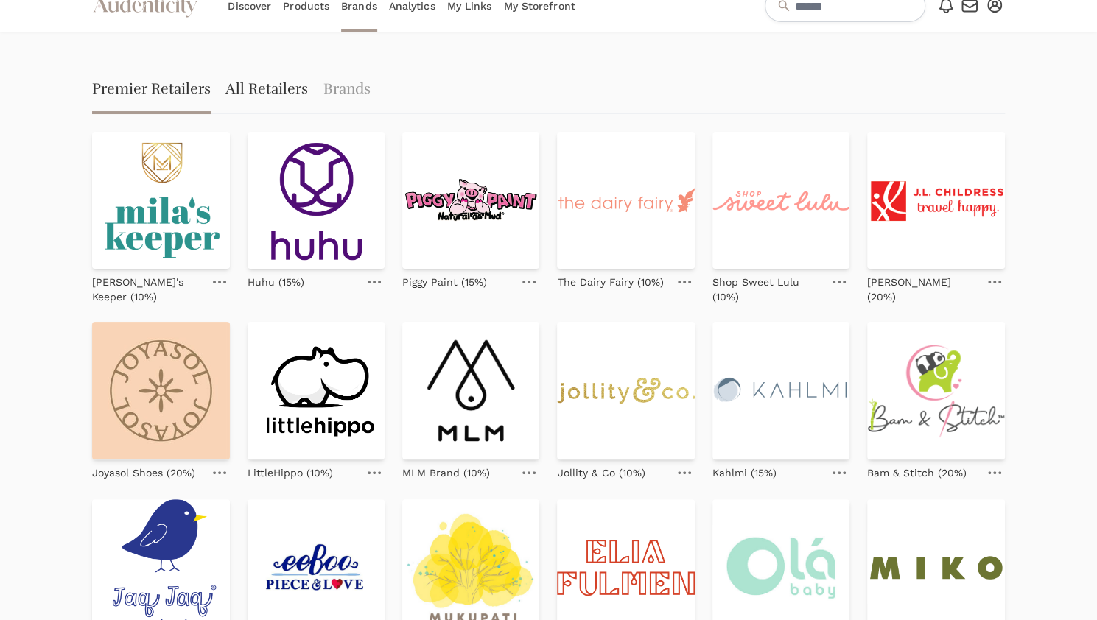
click at [289, 98] on link "All Retailers" at bounding box center [266, 90] width 82 height 47
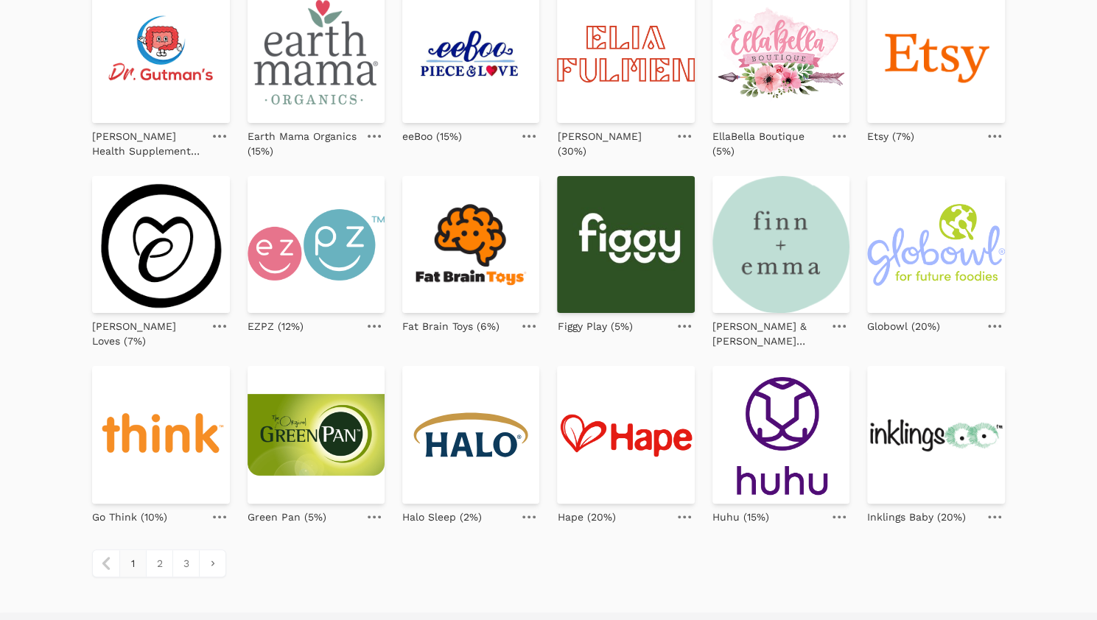
scroll to position [563, 0]
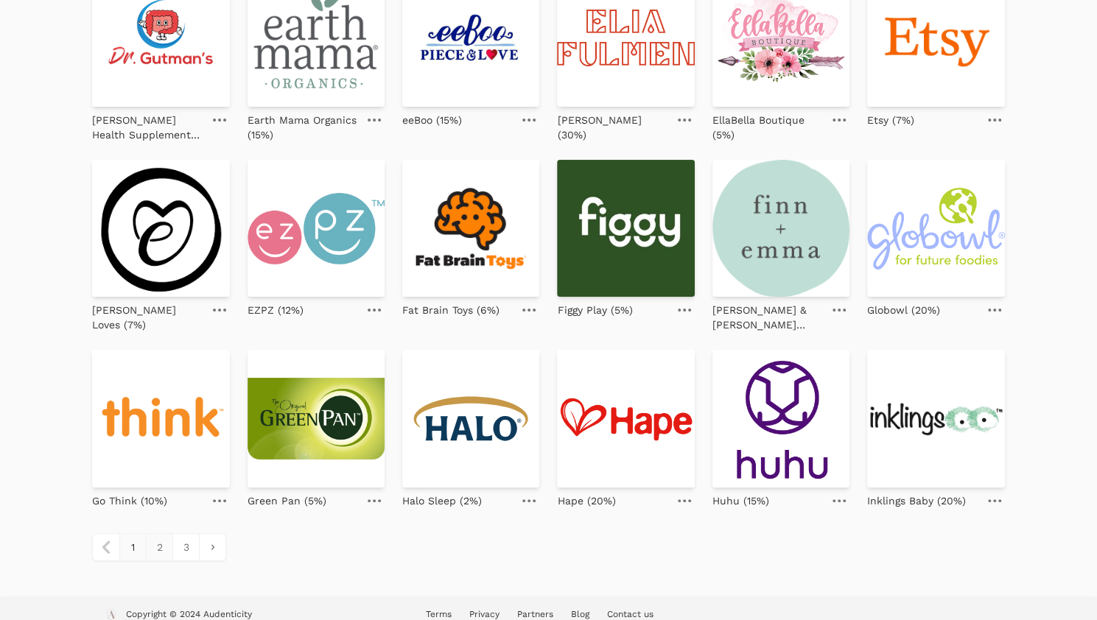
click at [151, 535] on link "2" at bounding box center [159, 547] width 27 height 27
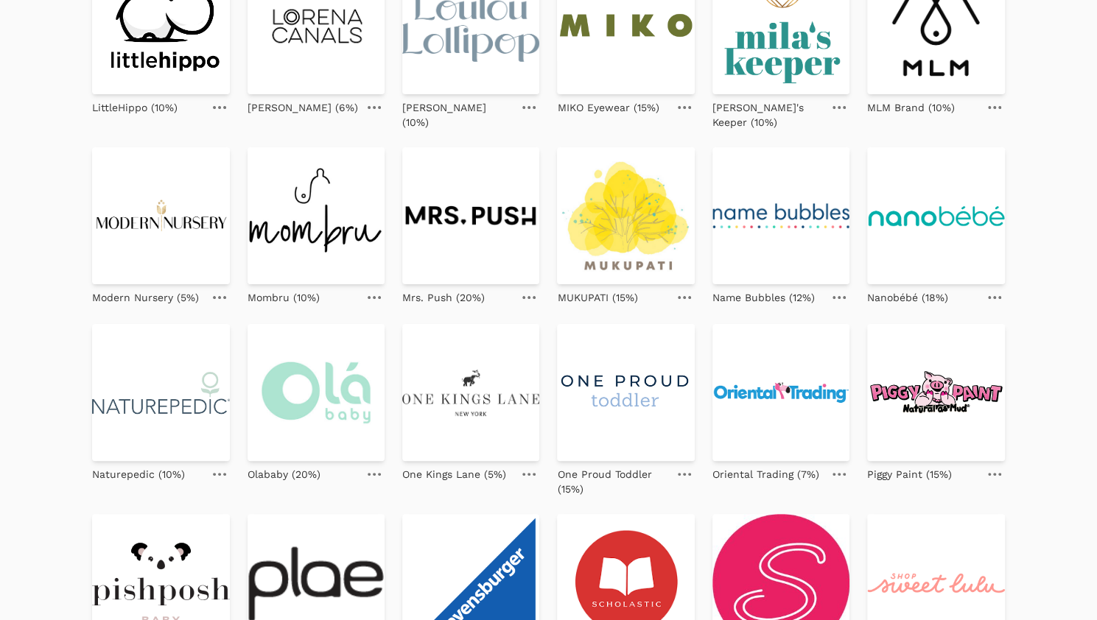
scroll to position [549, 0]
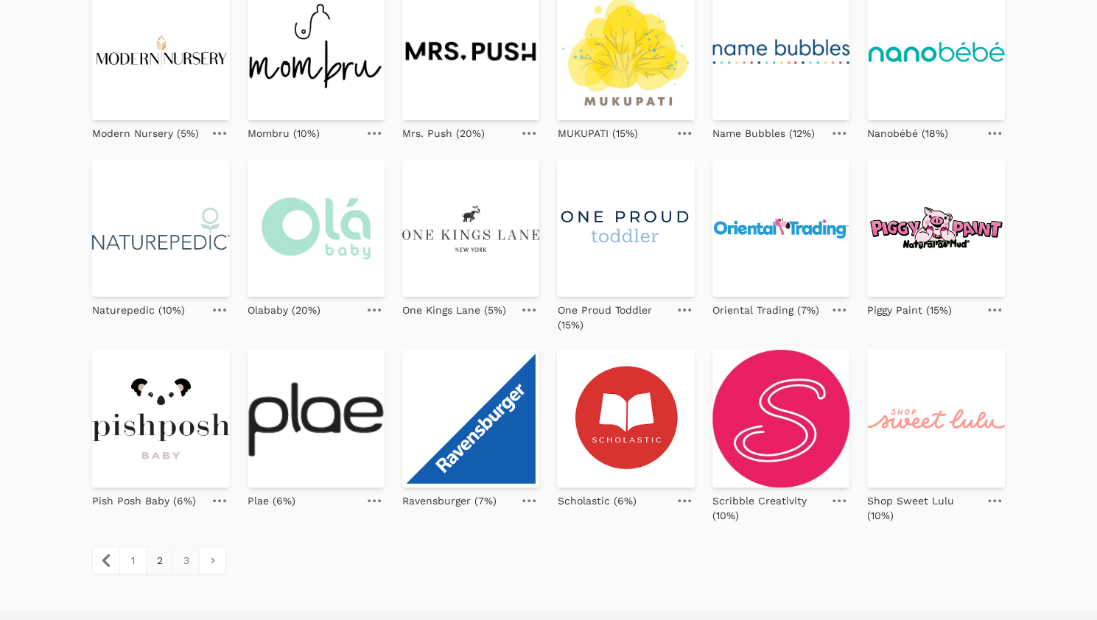
click at [190, 547] on link "3" at bounding box center [185, 560] width 27 height 27
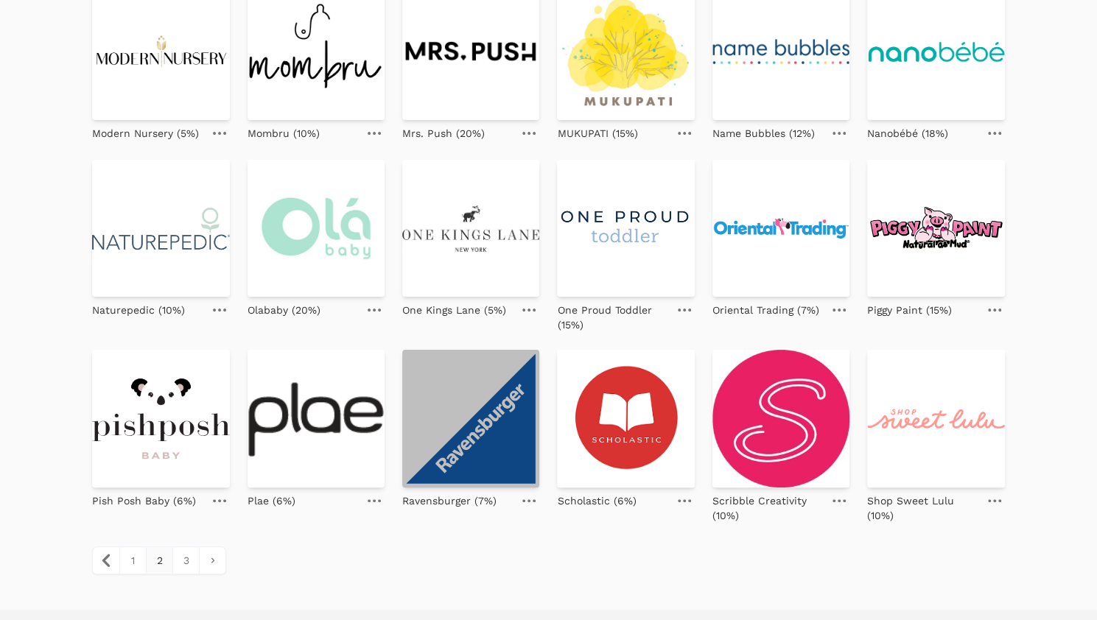
scroll to position [6, 0]
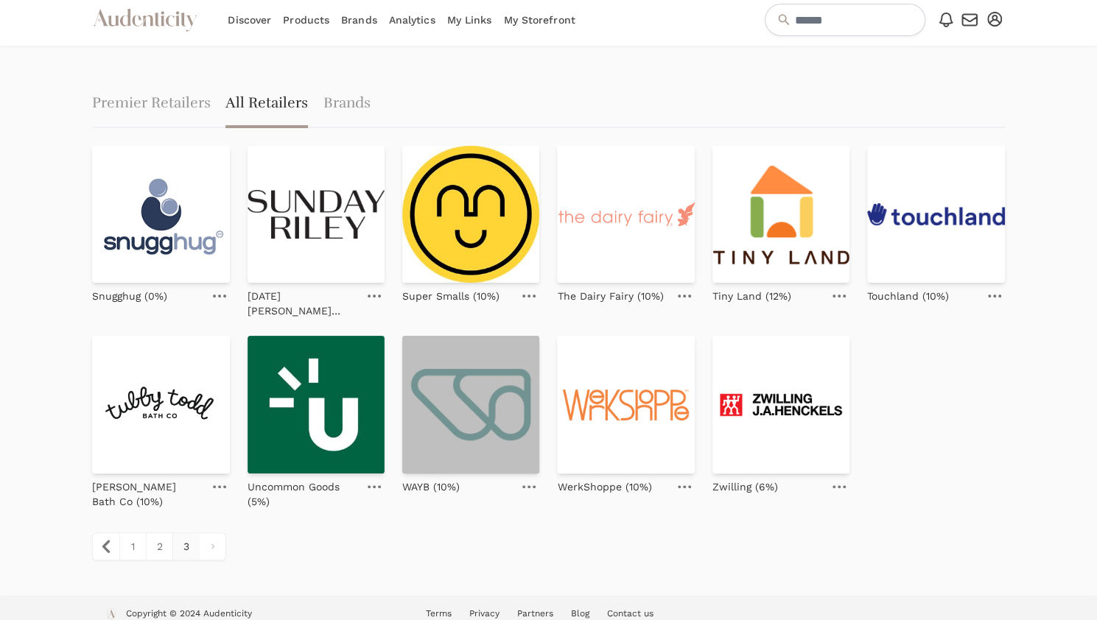
click at [483, 426] on img at bounding box center [470, 404] width 137 height 137
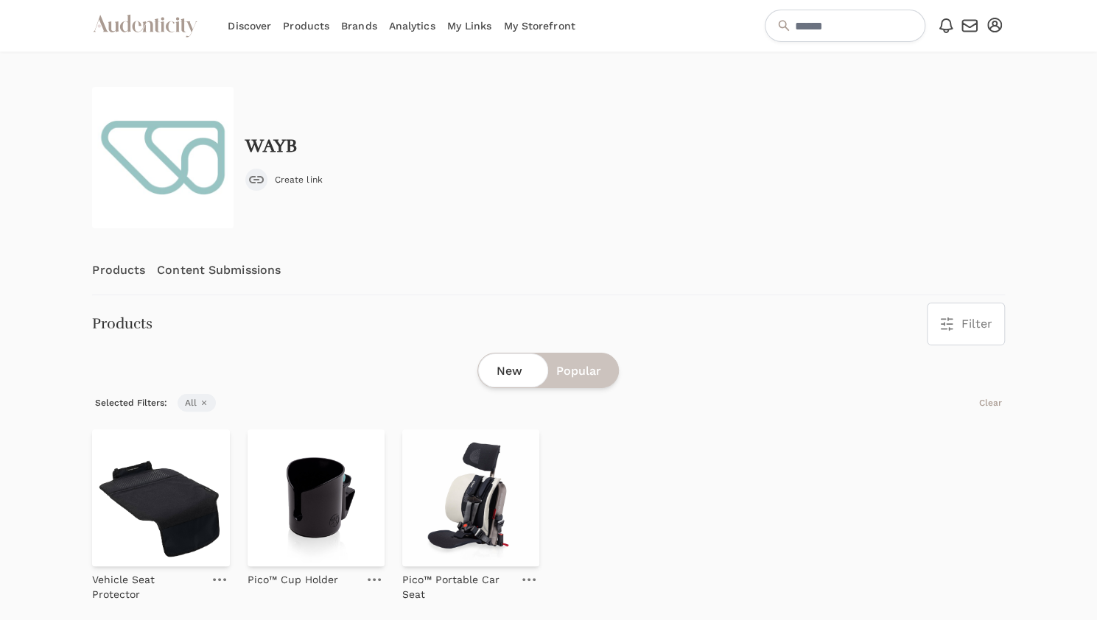
click at [255, 182] on icon "submit" at bounding box center [256, 179] width 15 height 7
click at [294, 177] on span "Copy link" at bounding box center [295, 180] width 40 height 12
click at [192, 270] on link "Content Submissions" at bounding box center [219, 270] width 124 height 49
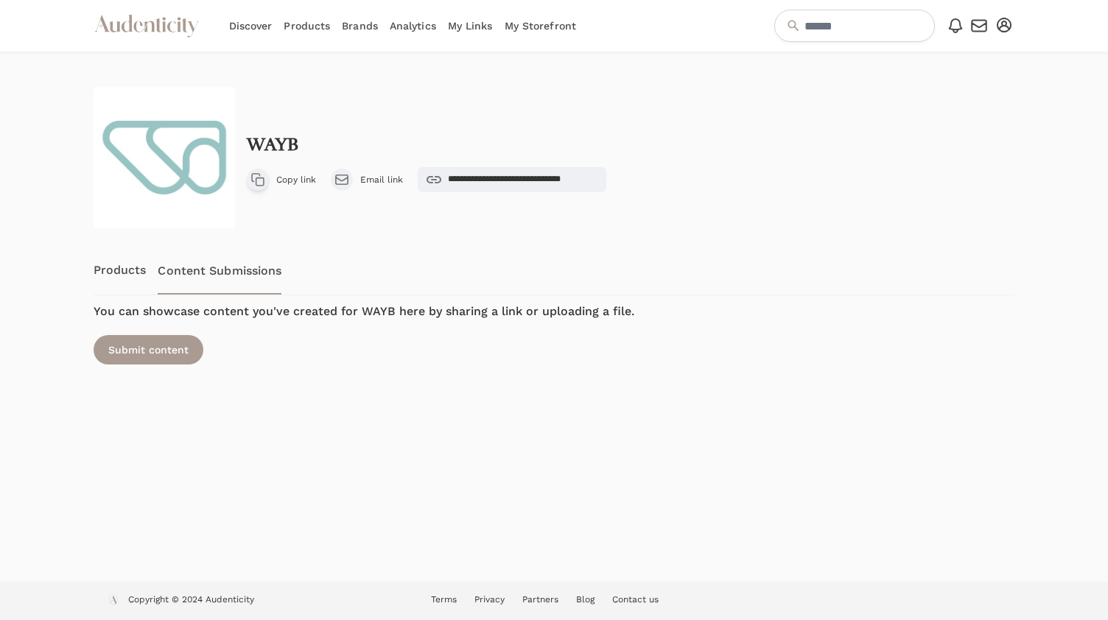
click at [127, 270] on link "Products" at bounding box center [120, 270] width 53 height 49
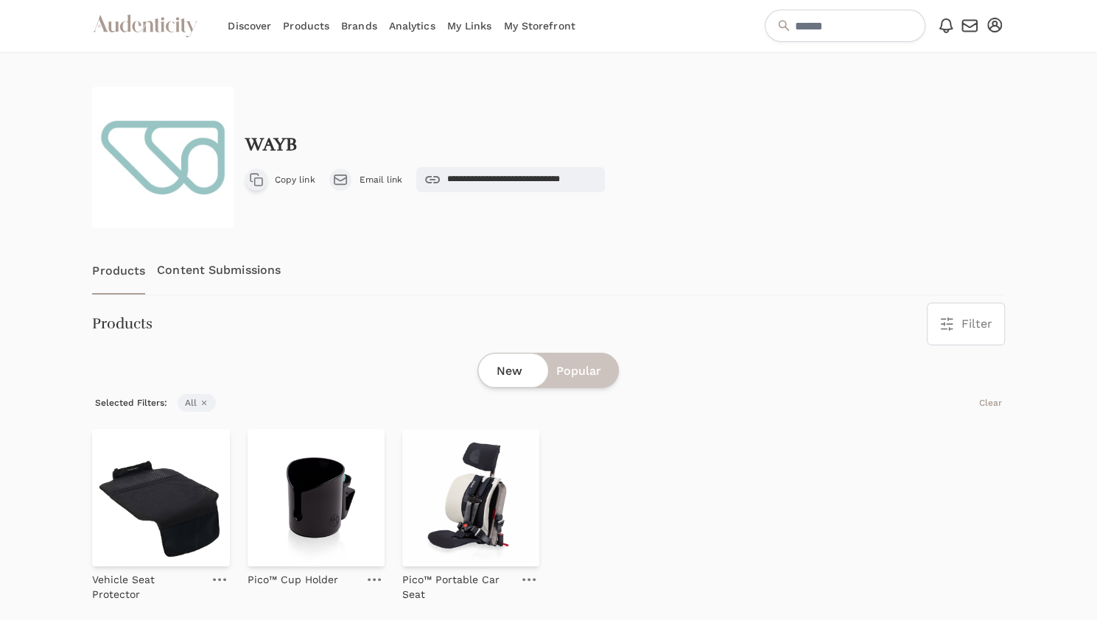
click at [293, 179] on span "Copy link" at bounding box center [295, 180] width 40 height 12
click at [290, 177] on span "Copy link" at bounding box center [295, 180] width 40 height 12
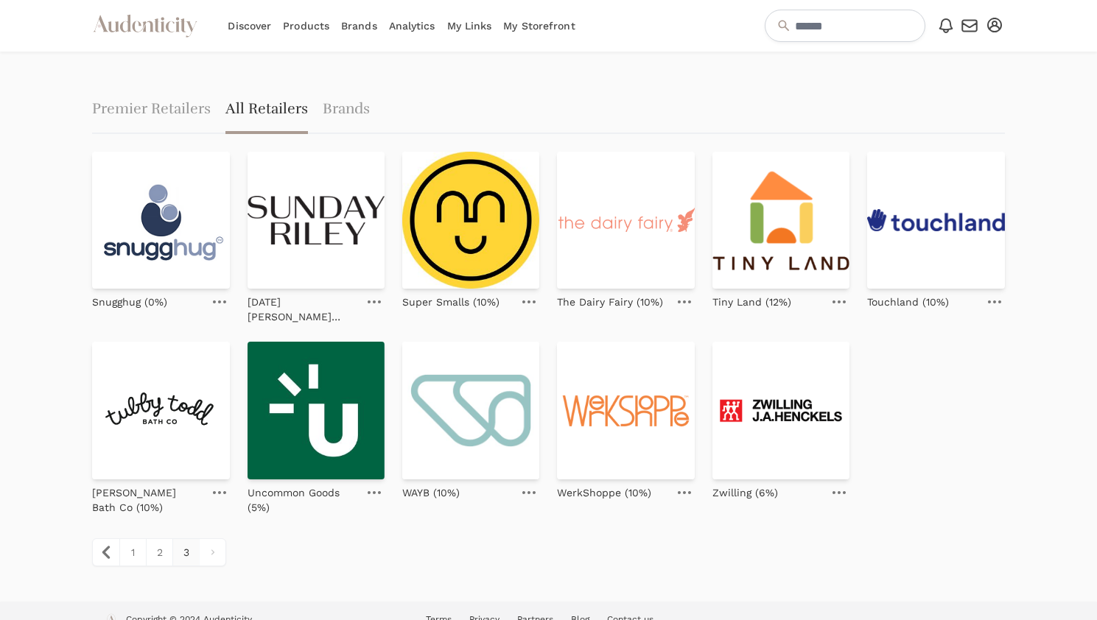
scroll to position [6, 0]
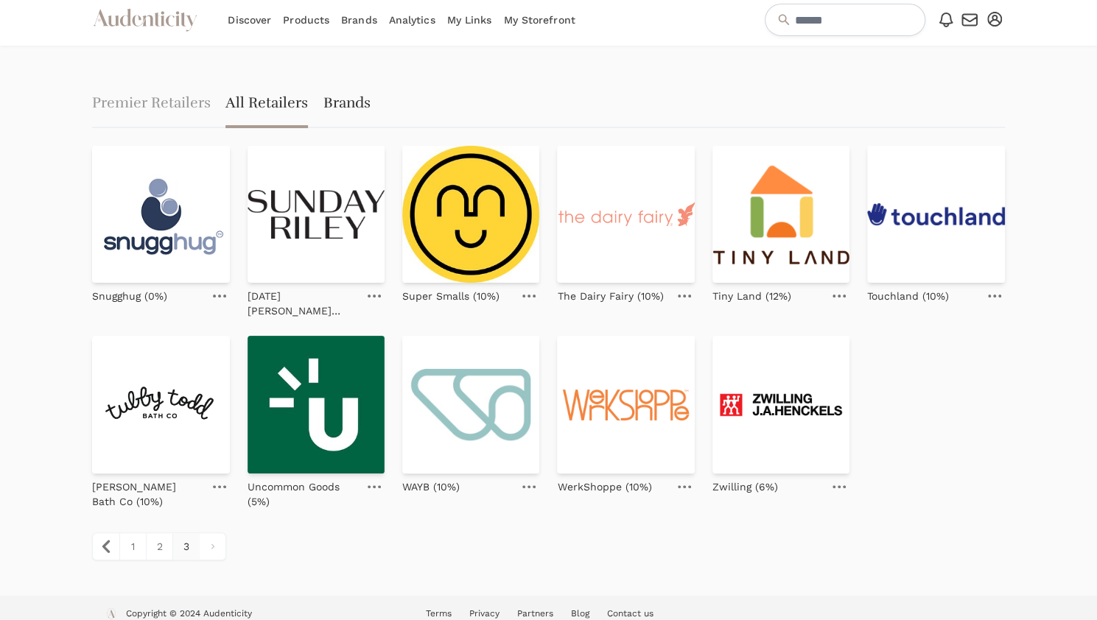
click at [342, 101] on link "Brands" at bounding box center [346, 104] width 47 height 47
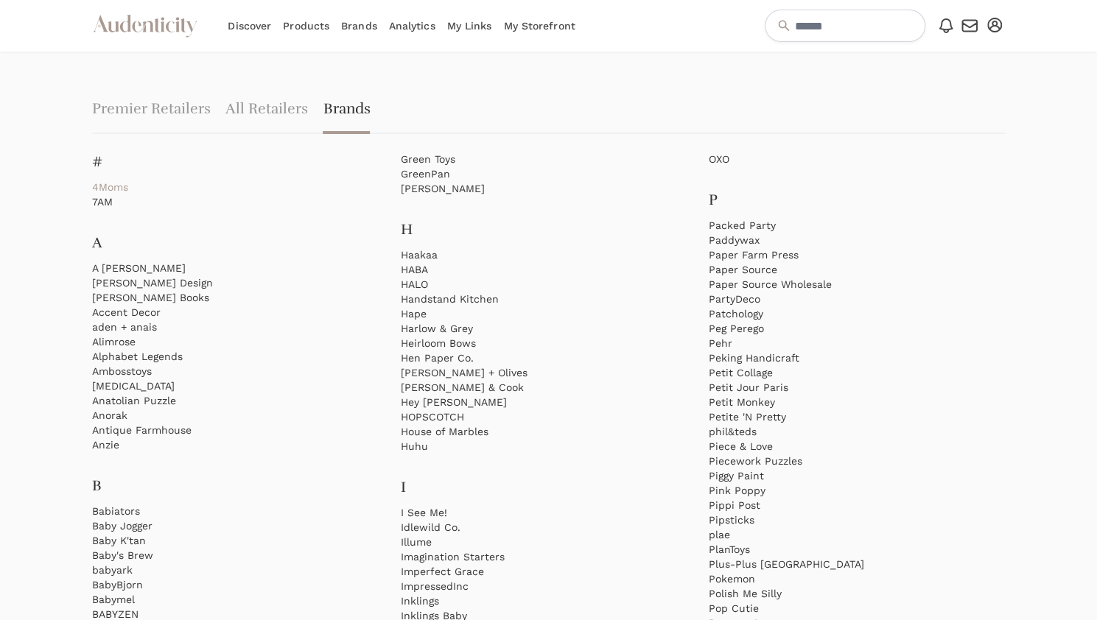
click at [119, 189] on link "4Moms" at bounding box center [240, 187] width 296 height 15
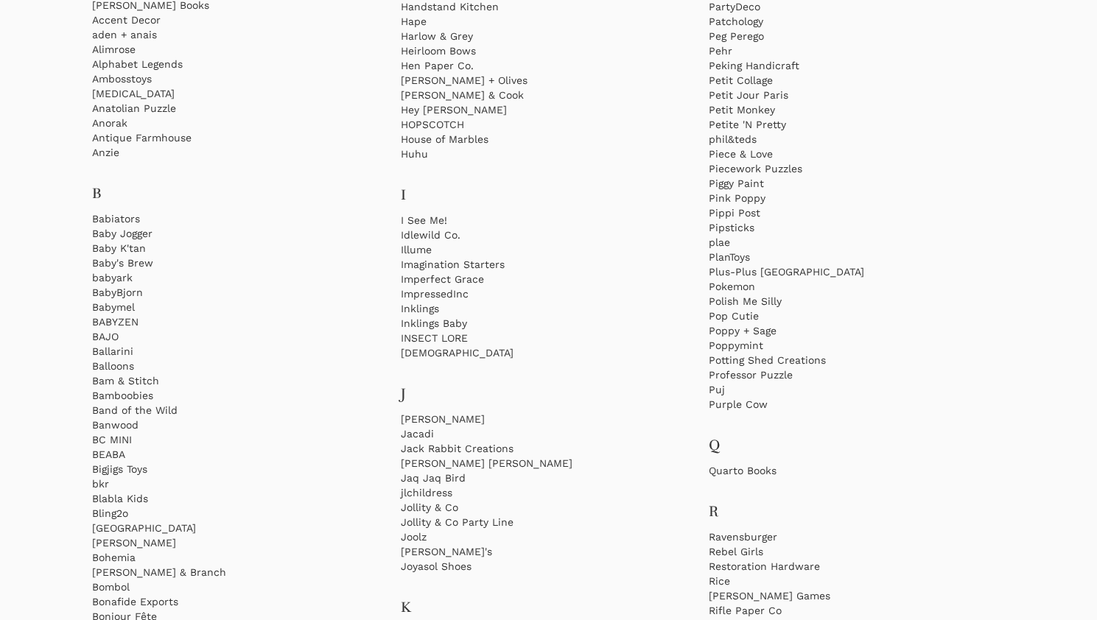
scroll to position [293, 0]
click at [144, 235] on link "Baby Jogger" at bounding box center [240, 232] width 296 height 15
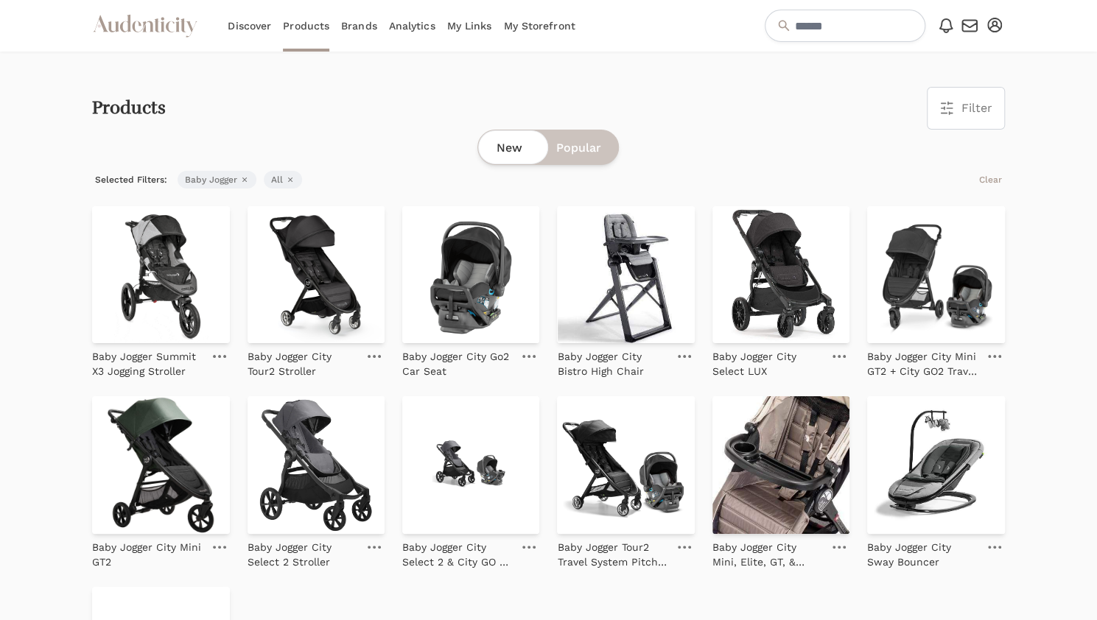
click at [591, 142] on span "Popular" at bounding box center [577, 148] width 45 height 18
click at [504, 144] on span "New" at bounding box center [509, 148] width 26 height 18
click at [360, 28] on link "Brands" at bounding box center [359, 26] width 36 height 52
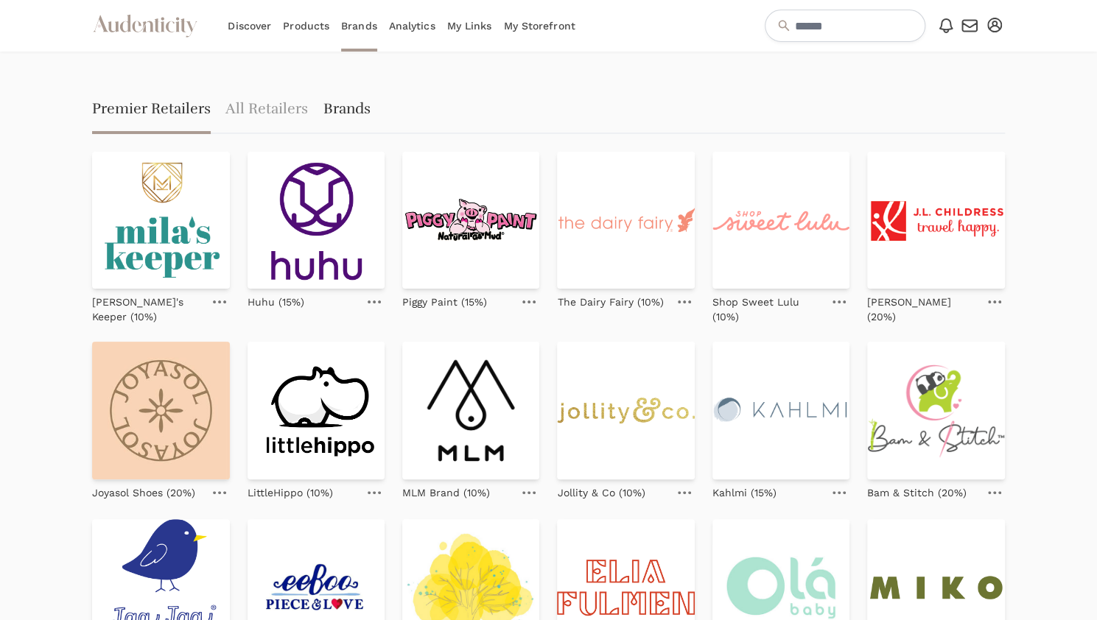
click at [343, 108] on link "Brands" at bounding box center [346, 110] width 47 height 47
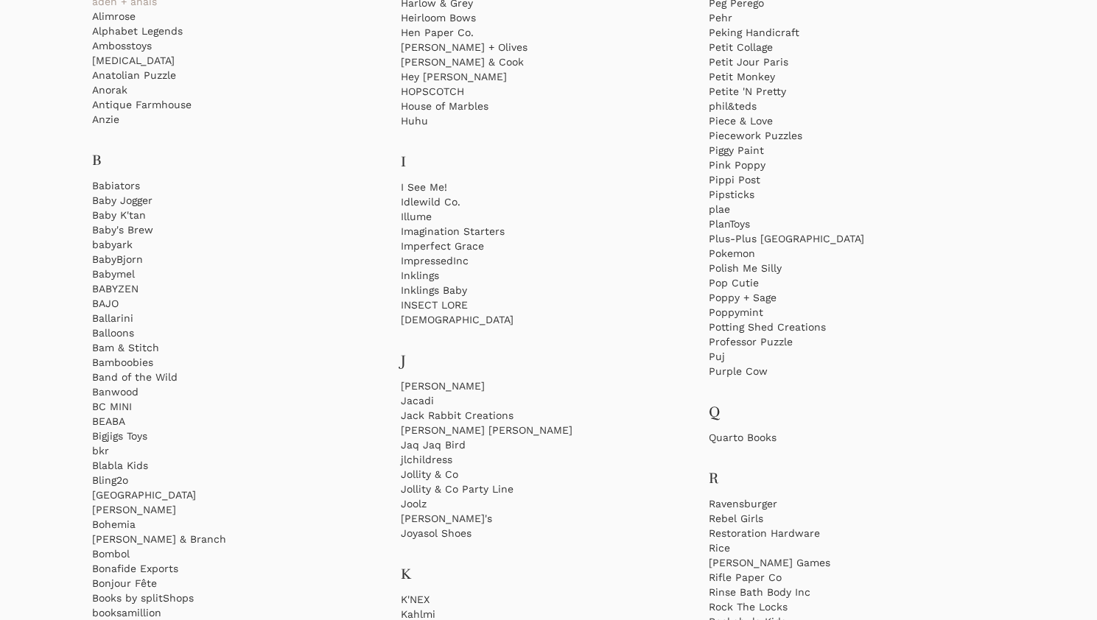
scroll to position [326, 0]
click at [130, 259] on link "BabyBjorn" at bounding box center [240, 258] width 296 height 15
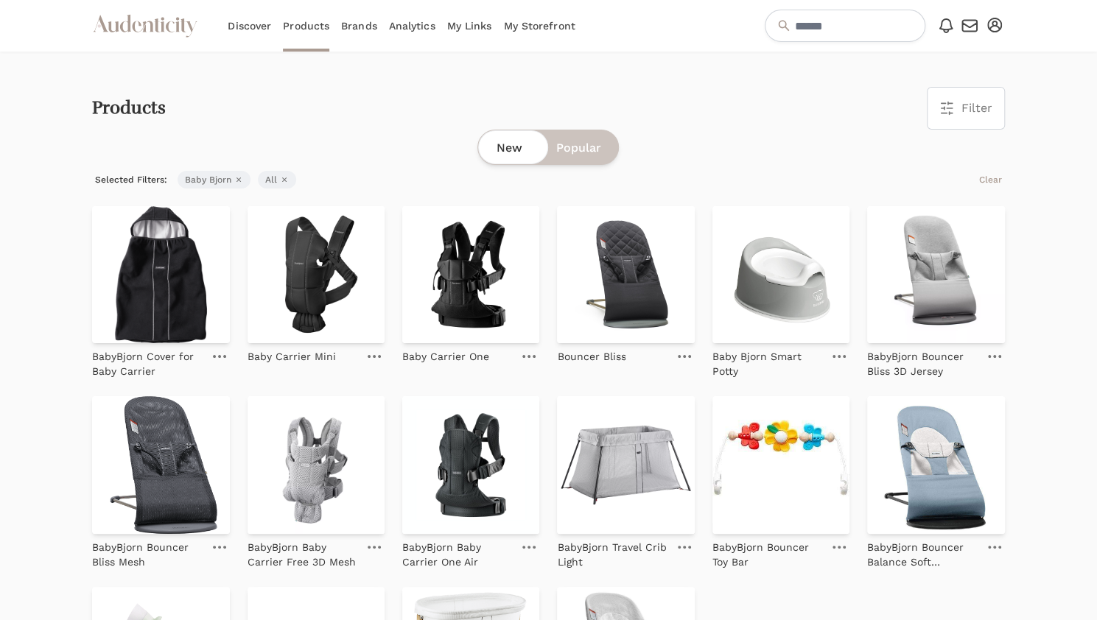
click at [235, 180] on icon "button" at bounding box center [238, 179] width 9 height 9
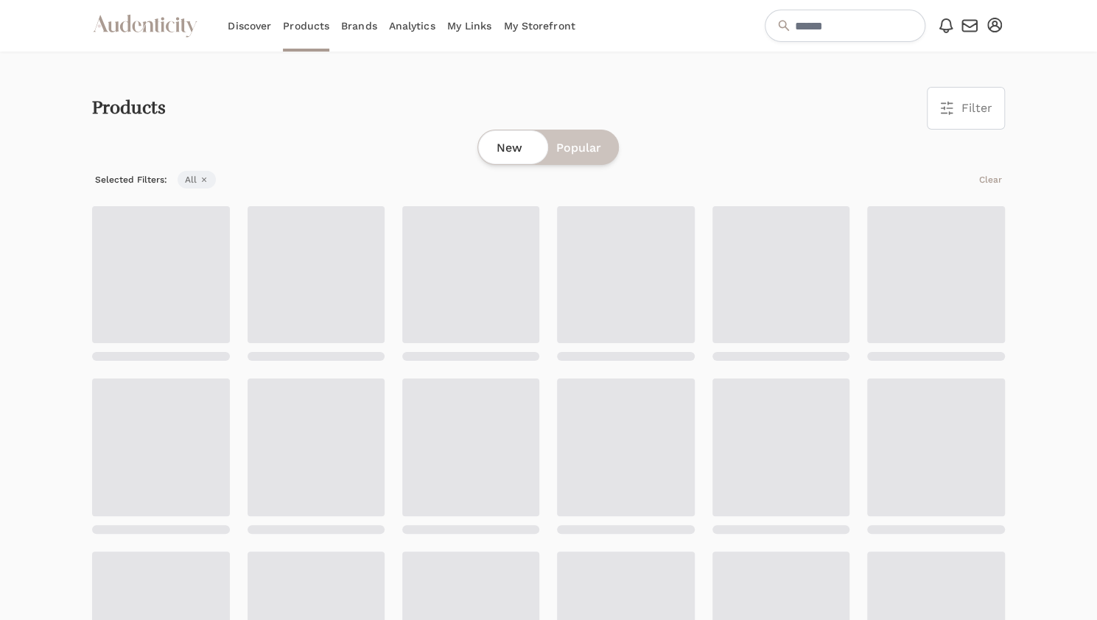
click at [245, 28] on link "Discover" at bounding box center [249, 26] width 43 height 52
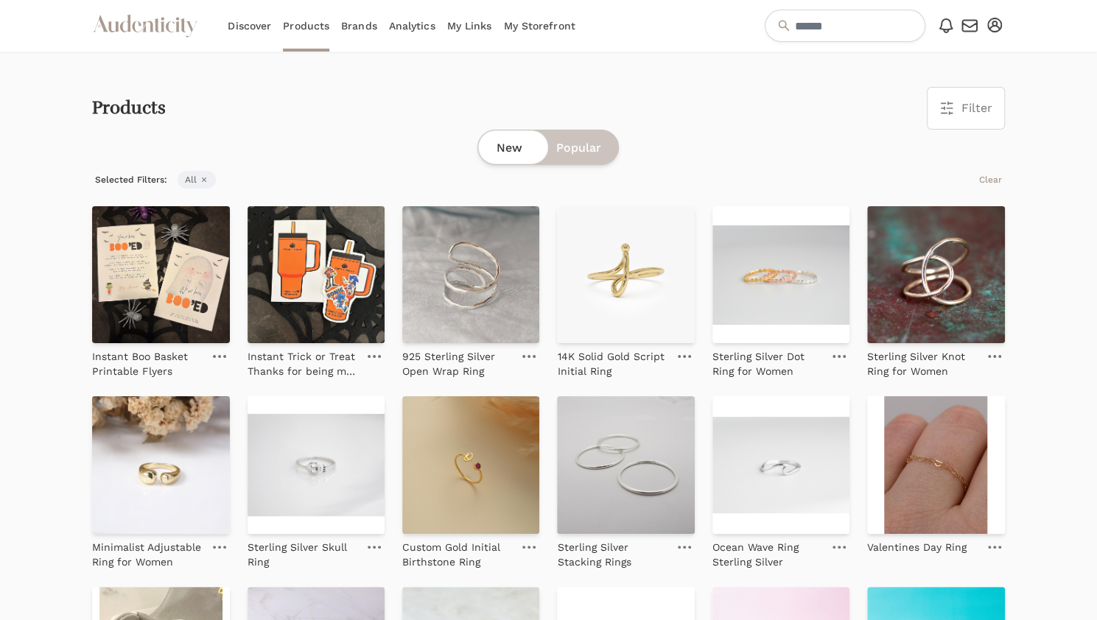
click at [570, 148] on span "Popular" at bounding box center [577, 148] width 45 height 18
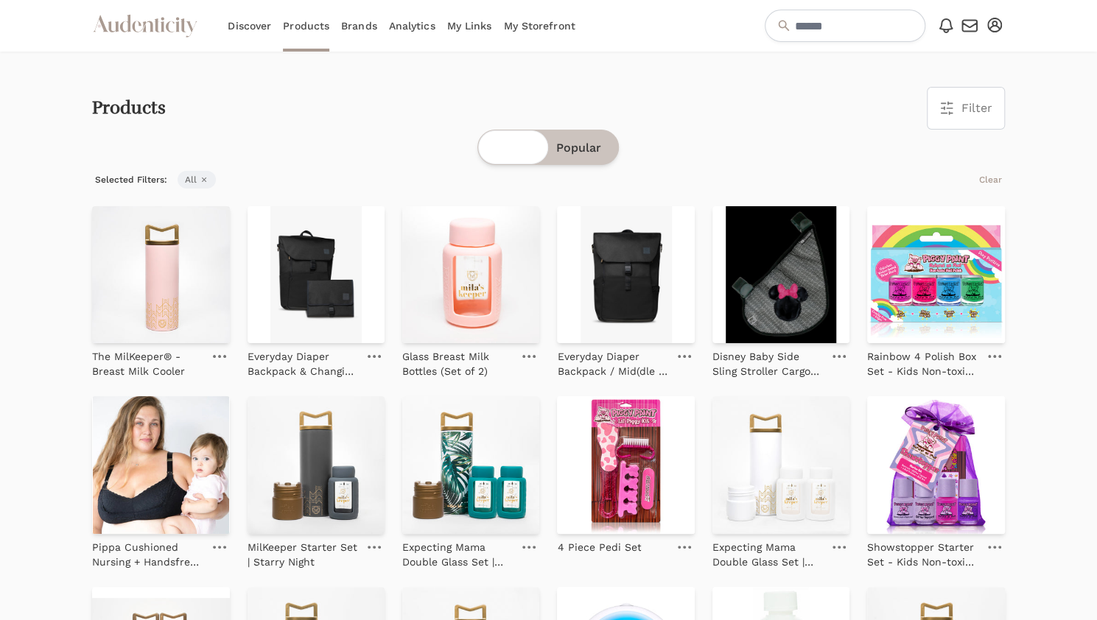
click at [410, 29] on link "Analytics" at bounding box center [412, 26] width 46 height 52
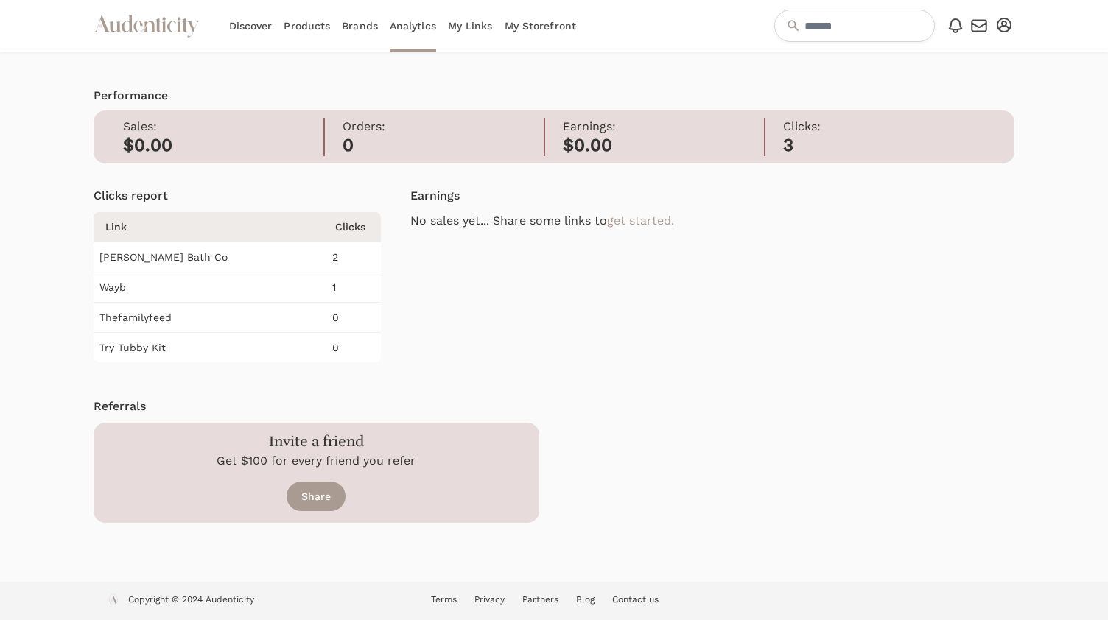
click at [357, 27] on link "Brands" at bounding box center [360, 26] width 36 height 52
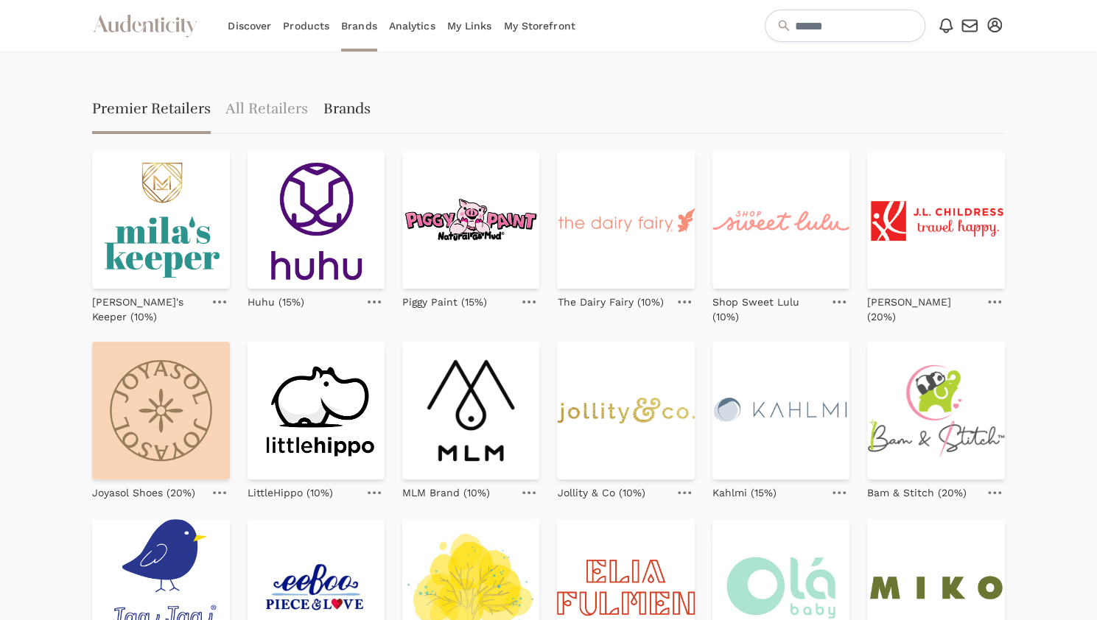
click at [348, 114] on link "Brands" at bounding box center [346, 110] width 47 height 47
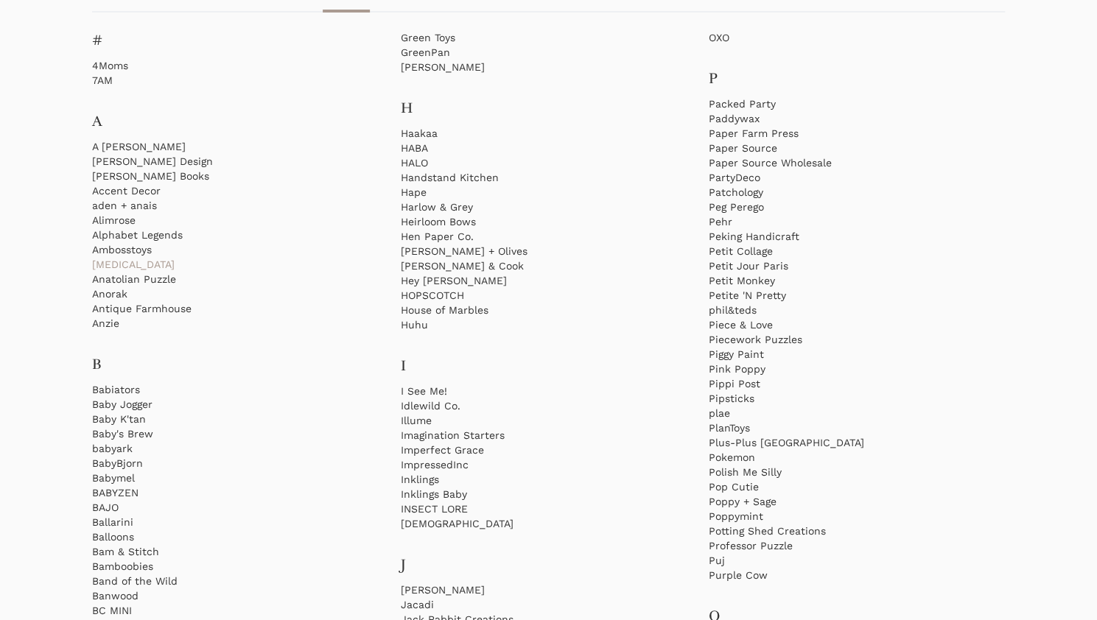
scroll to position [127, 0]
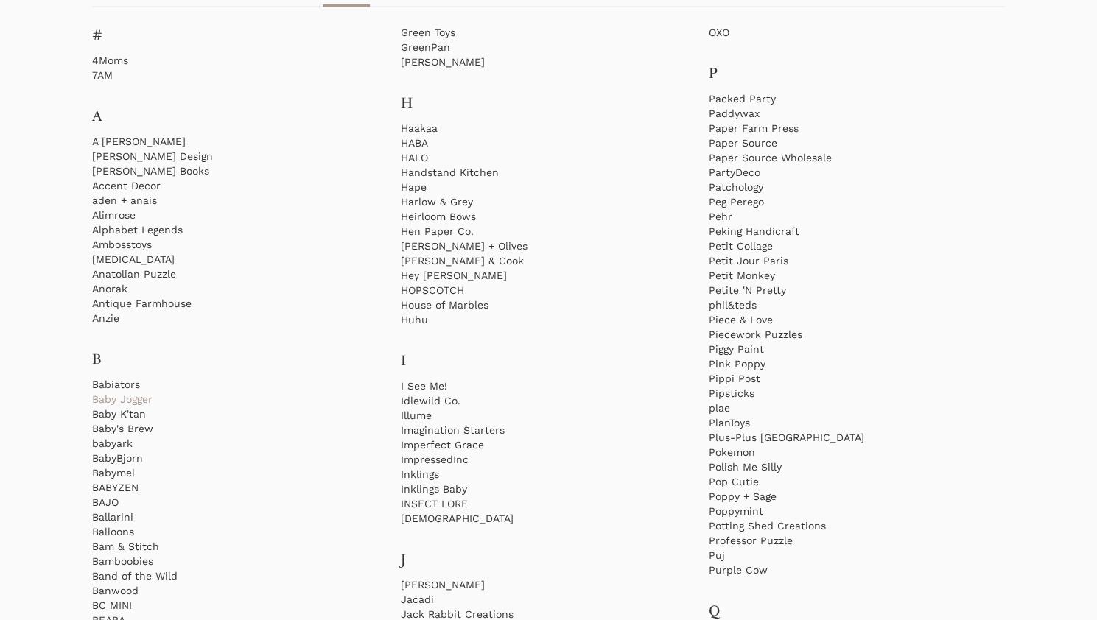
click at [136, 404] on link "Baby Jogger" at bounding box center [240, 399] width 296 height 15
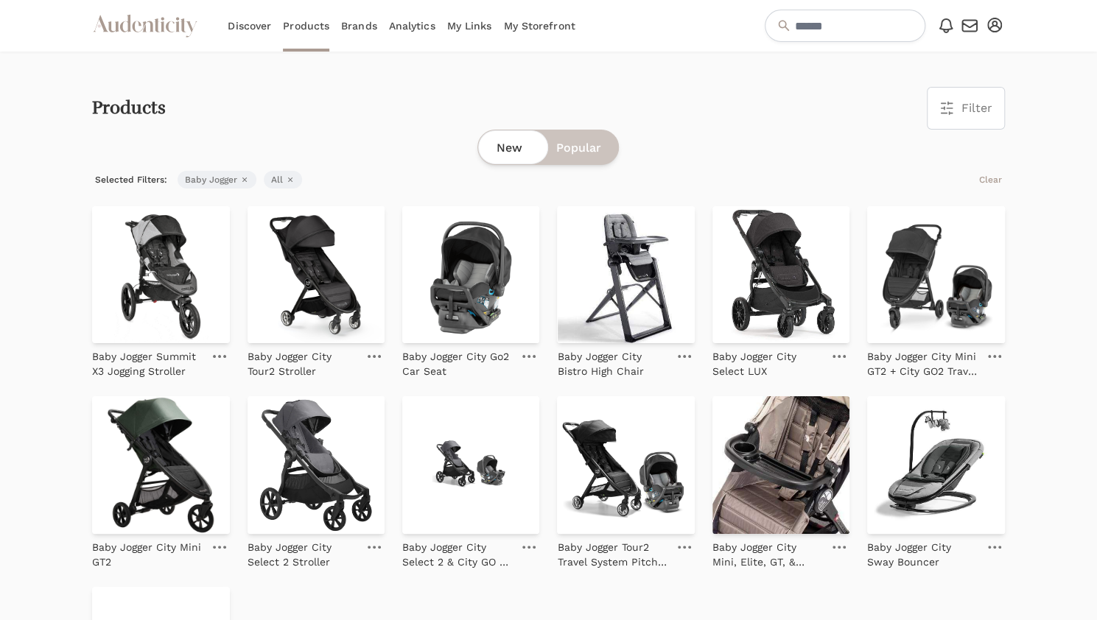
click at [962, 113] on span "Filter" at bounding box center [976, 108] width 31 height 18
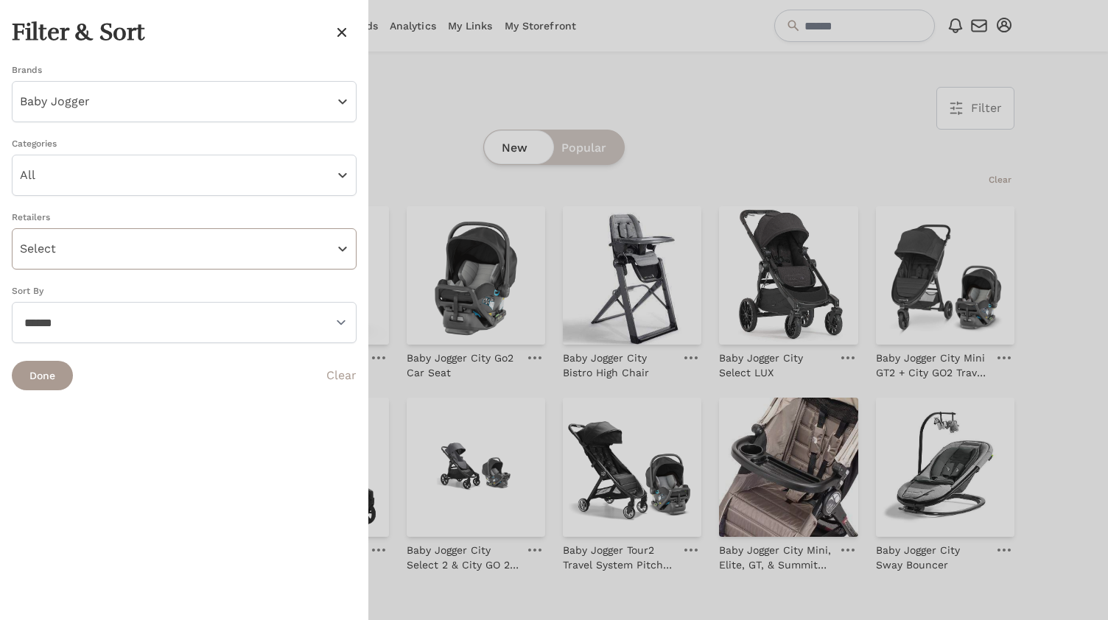
click at [94, 253] on button "Select" at bounding box center [184, 248] width 345 height 41
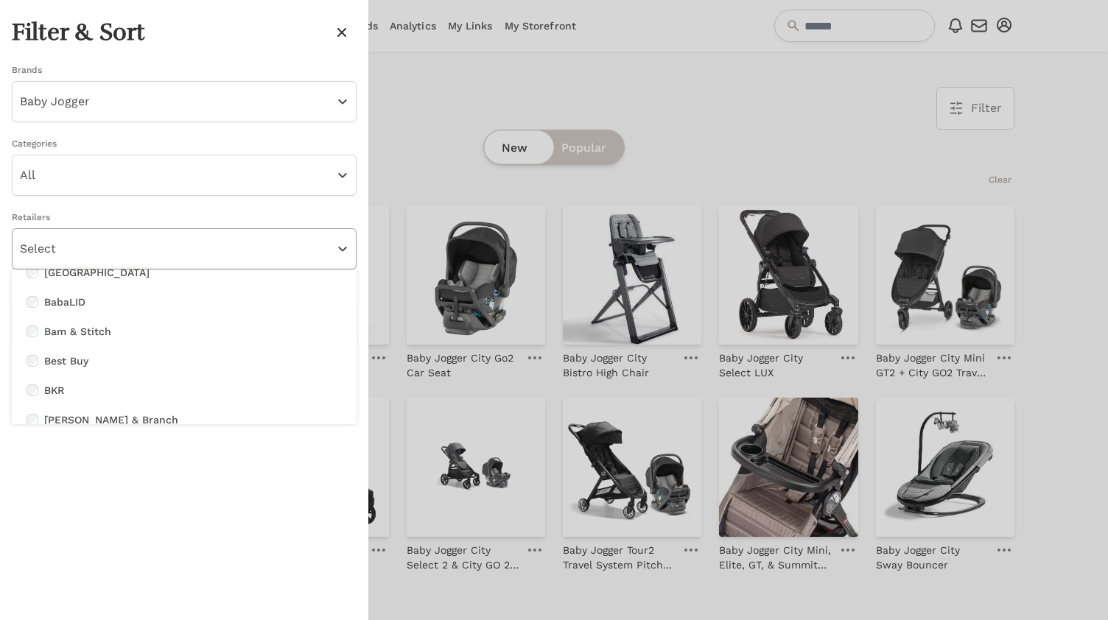
scroll to position [83, 0]
click at [429, 107] on div at bounding box center [554, 310] width 1108 height 620
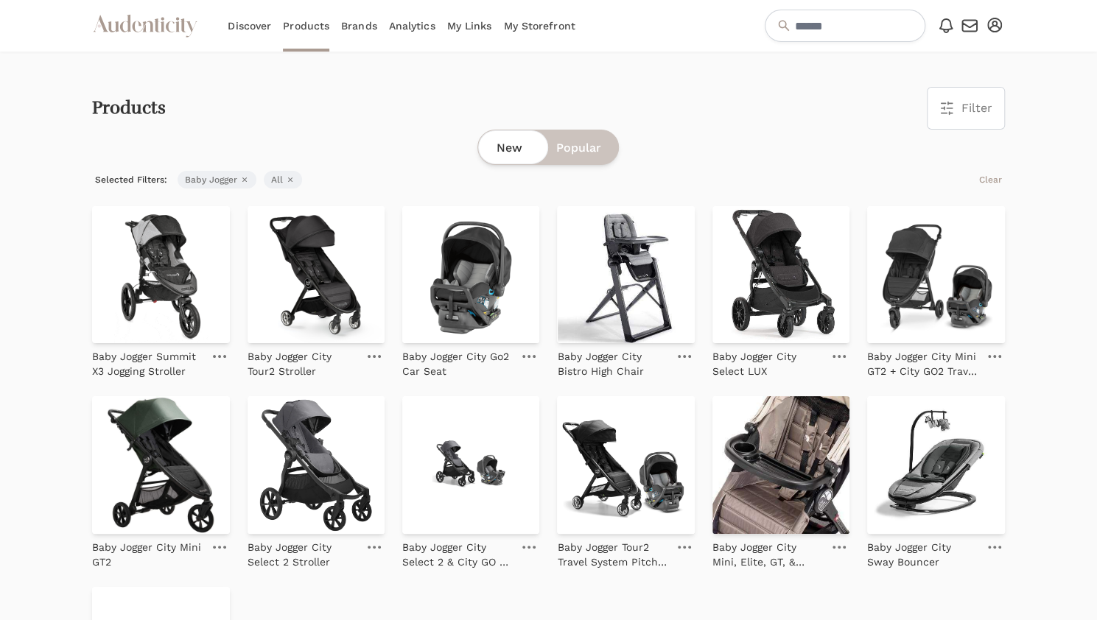
click at [952, 111] on icon "button" at bounding box center [946, 108] width 15 height 15
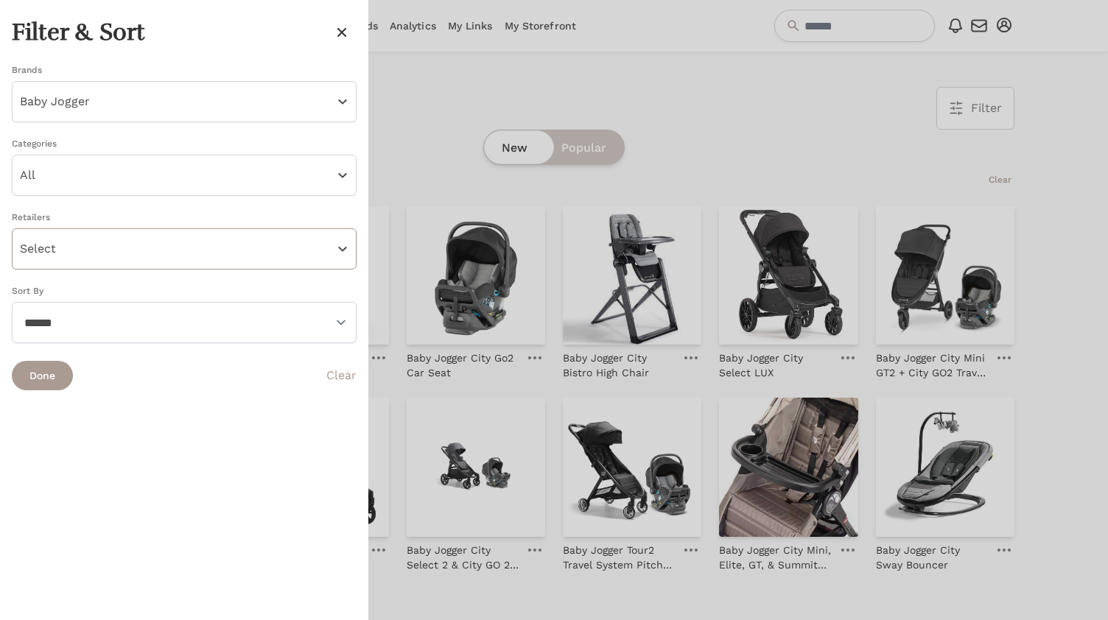
click at [161, 244] on button "Select" at bounding box center [184, 248] width 345 height 41
click at [208, 107] on button "Baby Jogger" at bounding box center [184, 101] width 345 height 41
click at [479, 96] on div at bounding box center [554, 310] width 1108 height 620
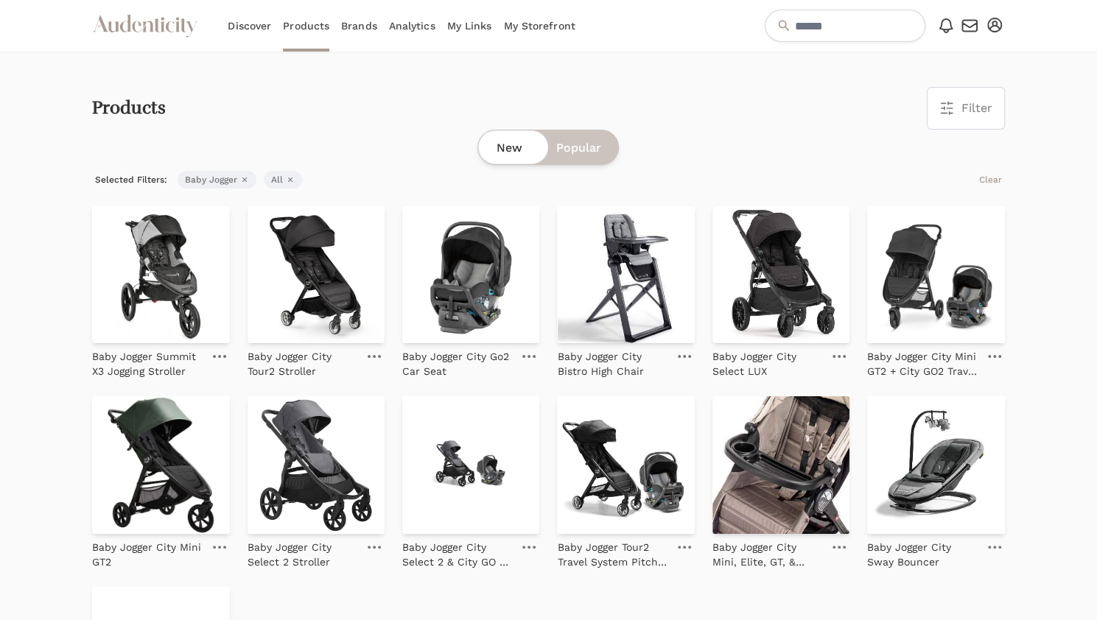
click at [412, 26] on link "Analytics" at bounding box center [412, 26] width 46 height 52
